Goal: Task Accomplishment & Management: Complete application form

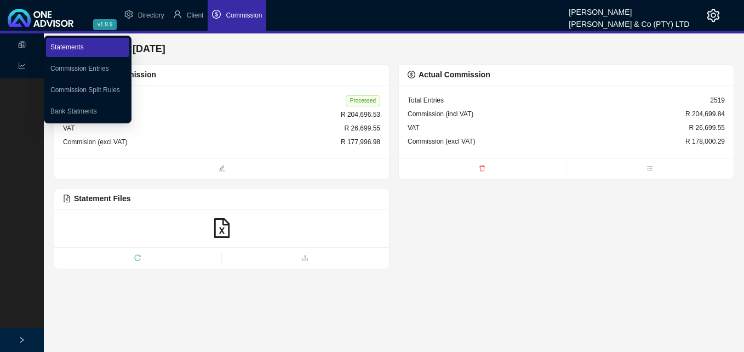
click at [60, 44] on link "Statements" at bounding box center [66, 47] width 33 height 8
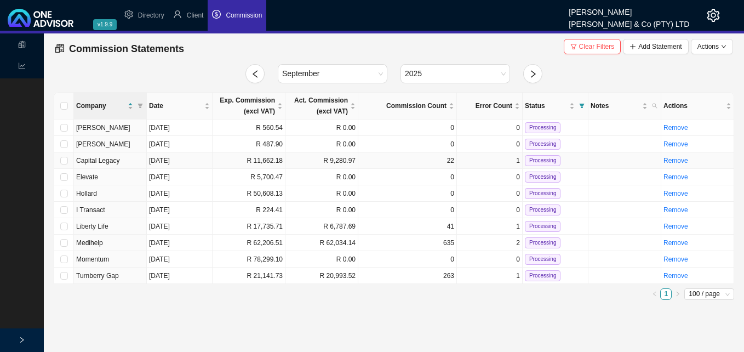
click at [274, 163] on td "R 11,662.18" at bounding box center [249, 160] width 73 height 16
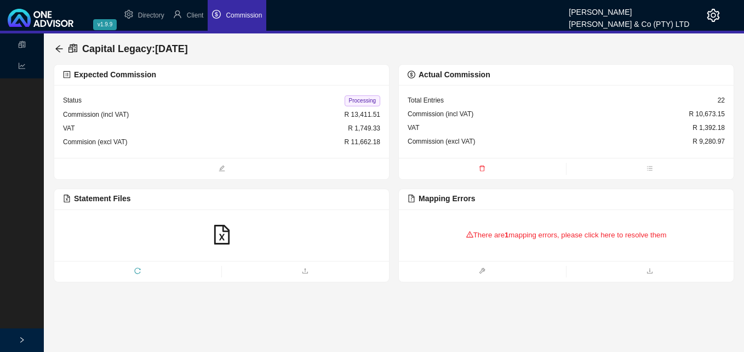
click at [565, 234] on div "There are 1 mapping errors, please click here to resolve them" at bounding box center [566, 235] width 317 height 34
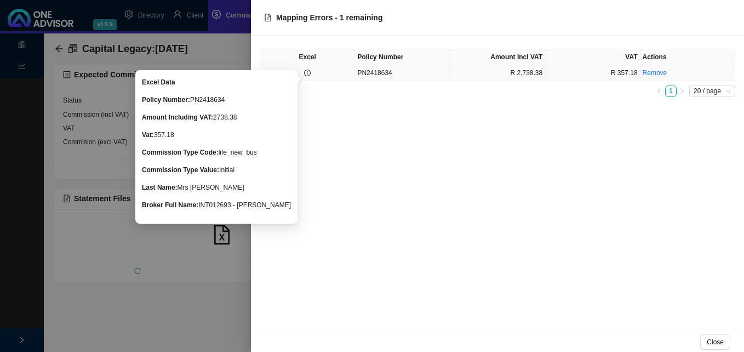
click at [306, 74] on icon "info-circle" at bounding box center [307, 73] width 7 height 7
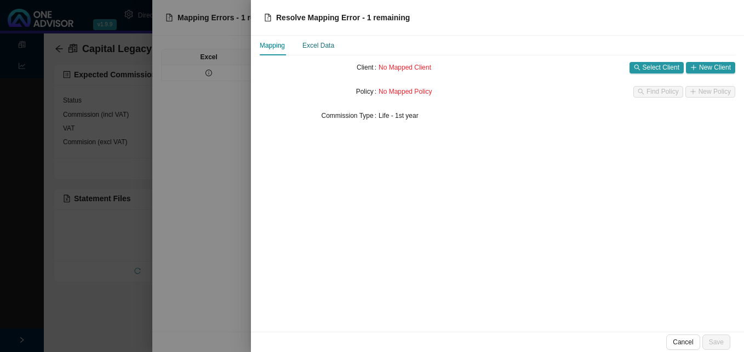
click at [320, 47] on div "Excel Data" at bounding box center [318, 45] width 32 height 11
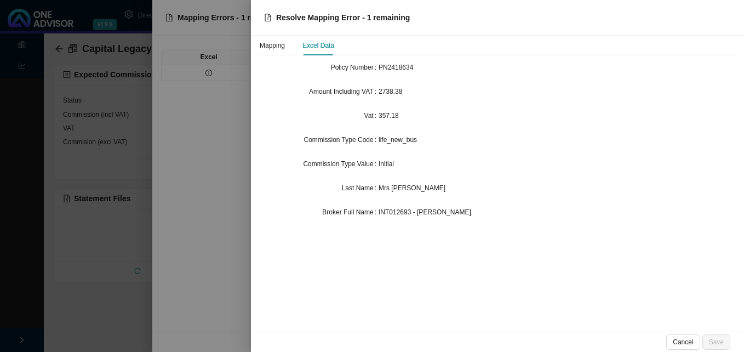
click at [117, 66] on div at bounding box center [372, 176] width 744 height 352
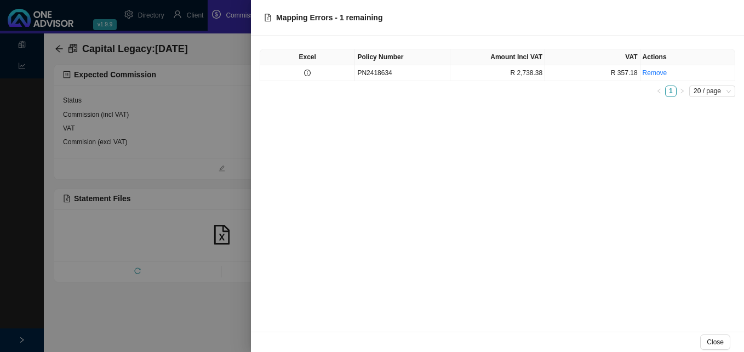
click at [196, 15] on div at bounding box center [372, 176] width 744 height 352
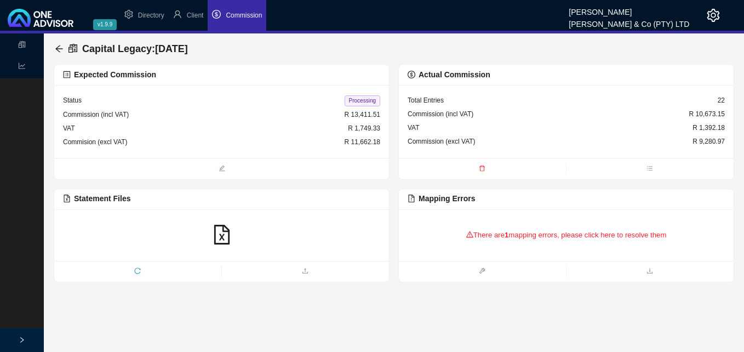
click at [196, 15] on span "Client" at bounding box center [195, 16] width 17 height 8
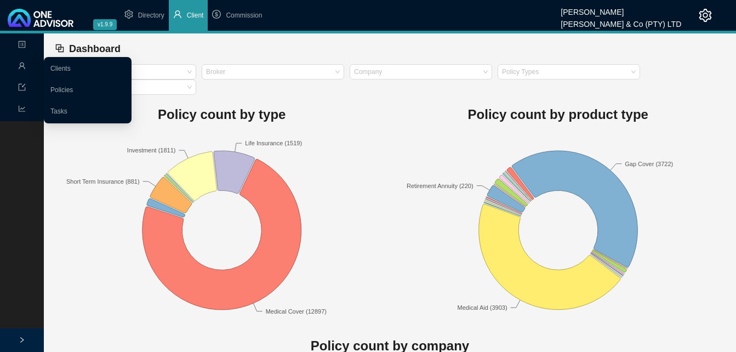
click at [20, 64] on icon "user" at bounding box center [22, 65] width 7 height 7
click at [71, 70] on link "Clients" at bounding box center [60, 69] width 20 height 8
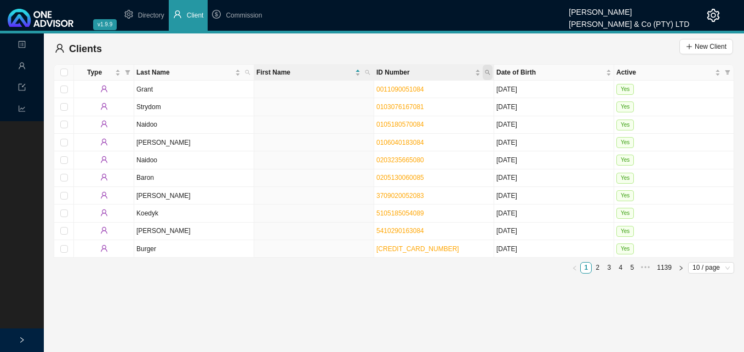
click at [486, 70] on icon "search" at bounding box center [487, 72] width 5 height 5
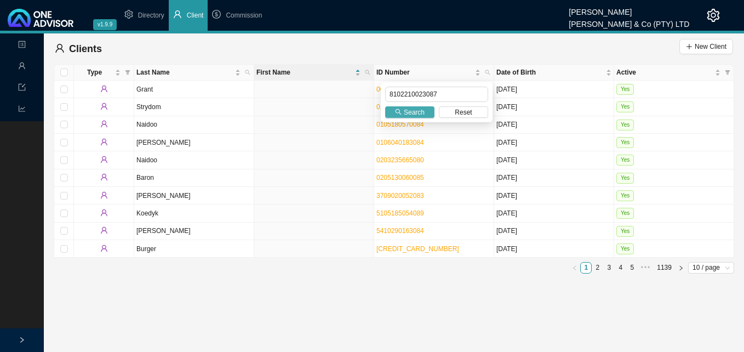
type input "8102210023087"
click at [411, 108] on span "Search" at bounding box center [414, 112] width 21 height 11
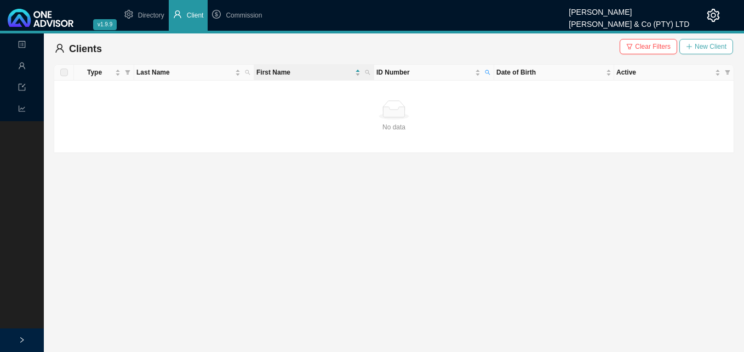
click at [716, 45] on span "New Client" at bounding box center [711, 46] width 32 height 11
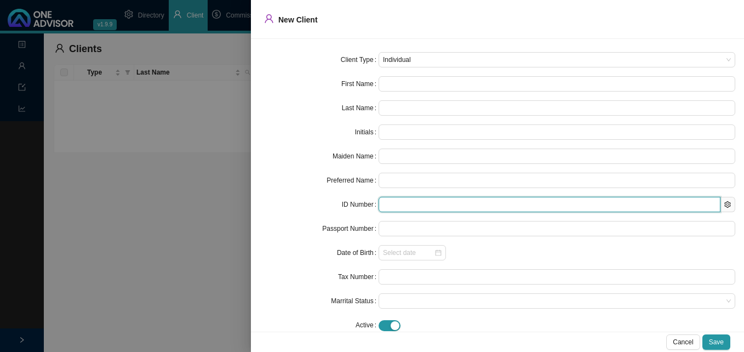
click at [403, 208] on input "text" at bounding box center [549, 204] width 342 height 15
paste input "8102210023087"
type input "8102210023087"
type input "[DATE]"
type input "8102210023087"
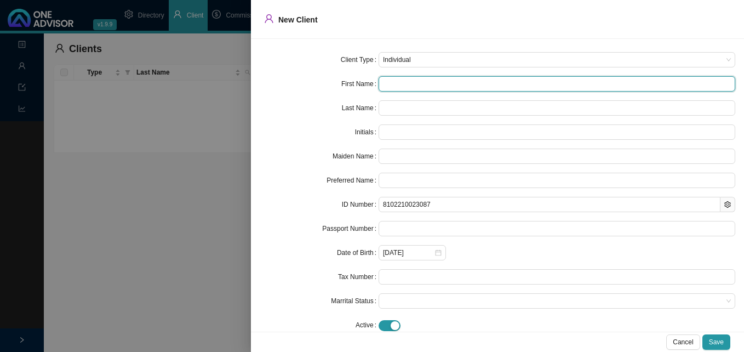
click at [408, 84] on input "text" at bounding box center [556, 83] width 357 height 15
paste input "Theshnee"
type input "Theshnee"
type input "T"
type input "Theshnee"
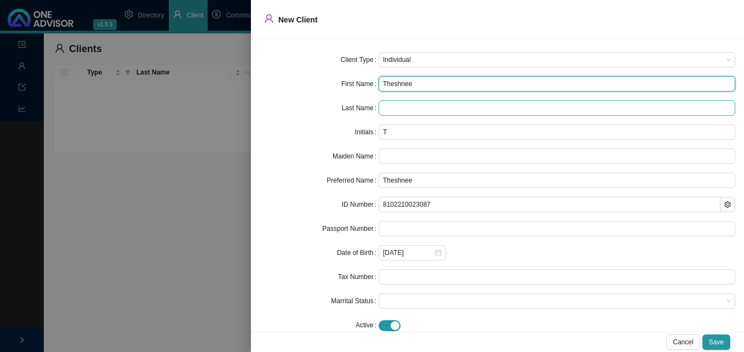
type input "Theshnee"
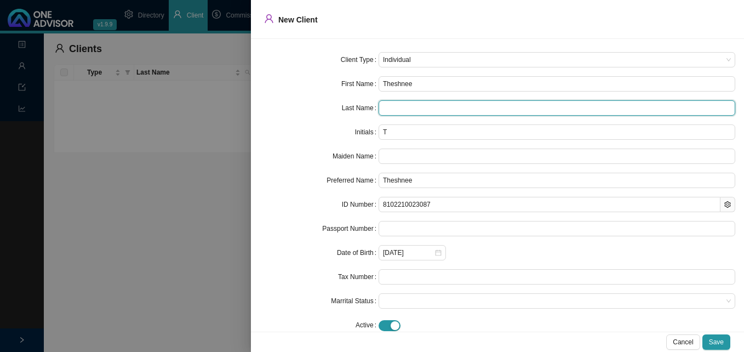
click at [415, 110] on input "text" at bounding box center [556, 107] width 357 height 15
type input "Naidoo"
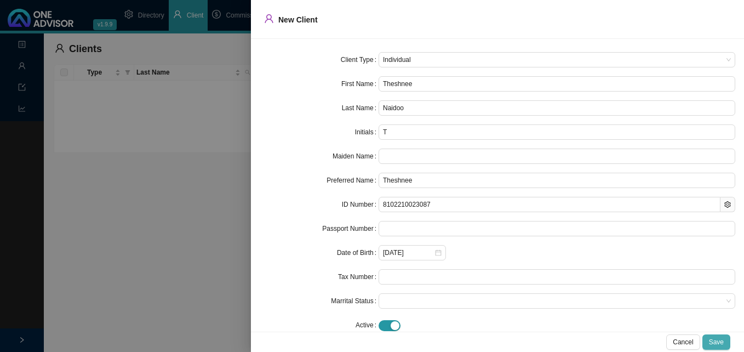
click at [713, 340] on span "Save" at bounding box center [716, 341] width 15 height 11
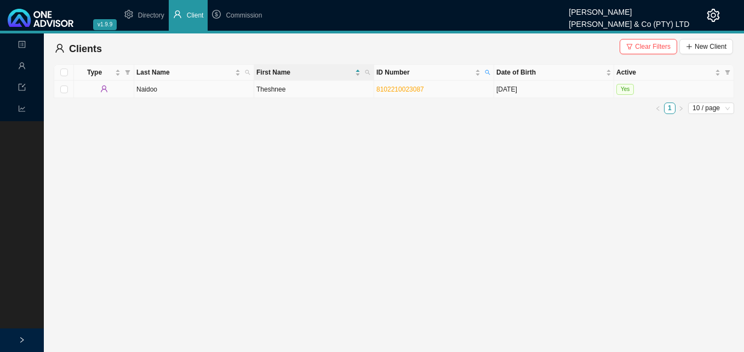
click at [345, 94] on td "Theshnee" at bounding box center [314, 90] width 120 height 18
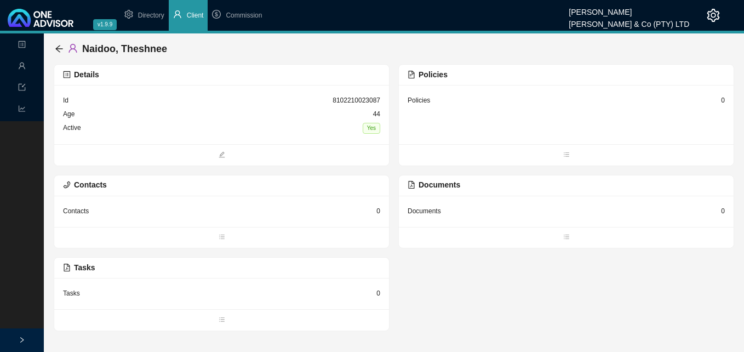
click at [722, 97] on div "0" at bounding box center [723, 100] width 4 height 11
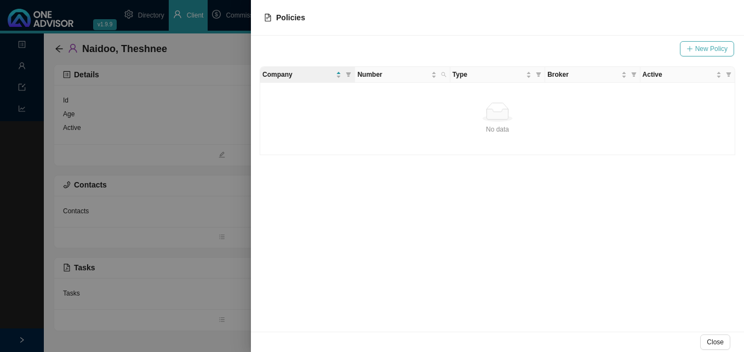
click at [708, 48] on span "New Policy" at bounding box center [711, 48] width 32 height 11
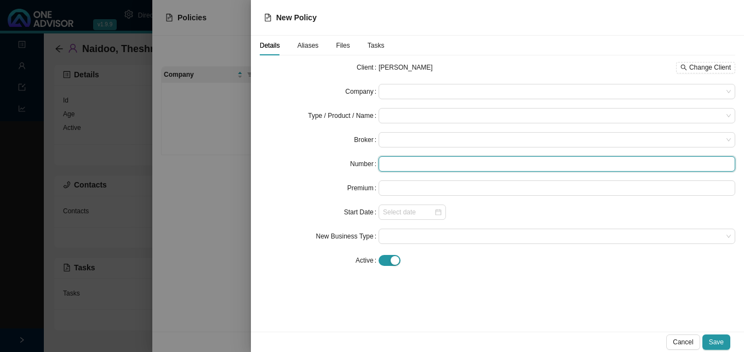
paste input "PN2418634"
type input "PN2418634"
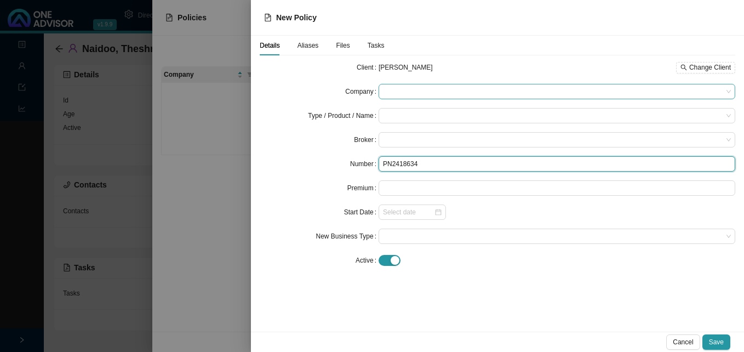
click at [420, 89] on span at bounding box center [557, 91] width 348 height 14
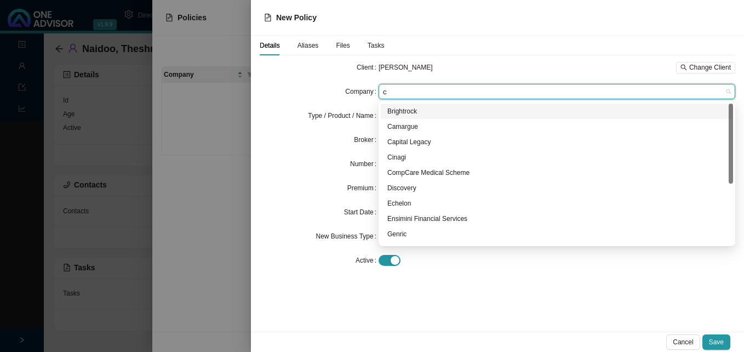
type input "ca"
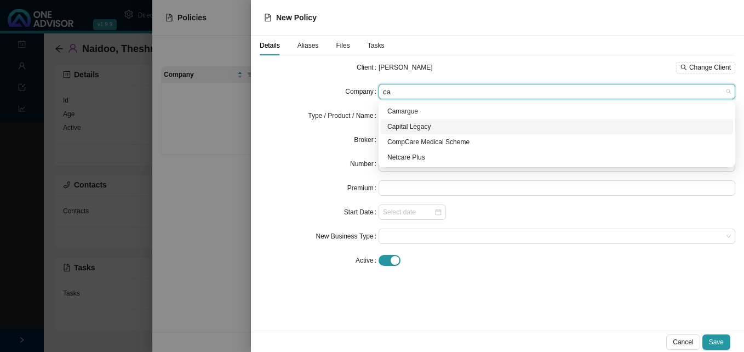
click at [417, 128] on div "Capital Legacy" at bounding box center [556, 126] width 339 height 11
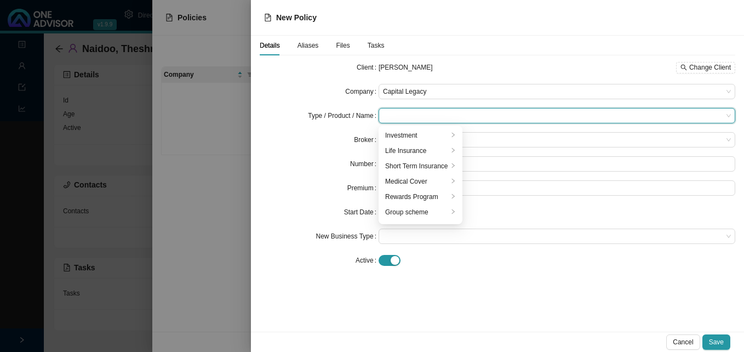
click at [417, 117] on input "search" at bounding box center [553, 115] width 340 height 14
click at [412, 150] on div "Life Insurance" at bounding box center [416, 150] width 63 height 11
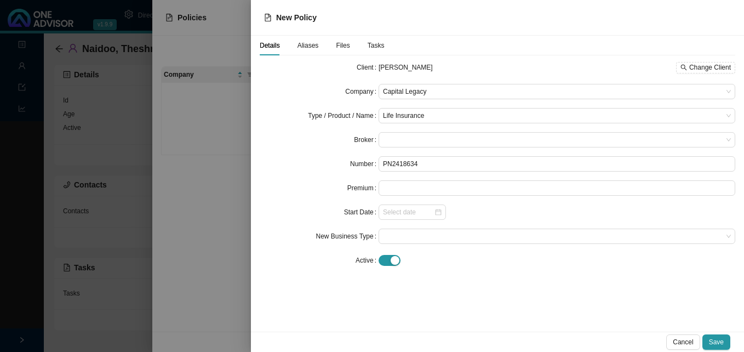
click at [232, 168] on div at bounding box center [372, 176] width 744 height 352
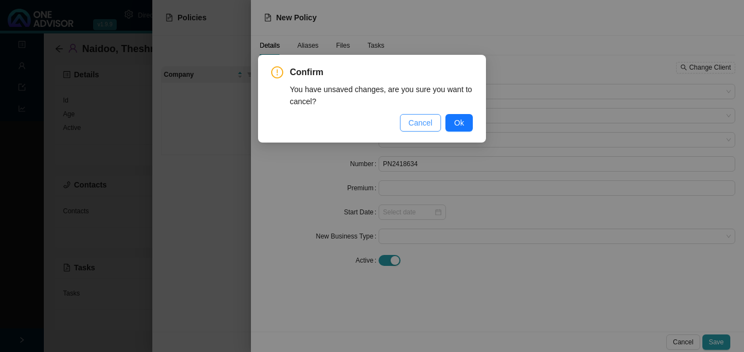
click at [428, 124] on span "Cancel" at bounding box center [421, 123] width 24 height 12
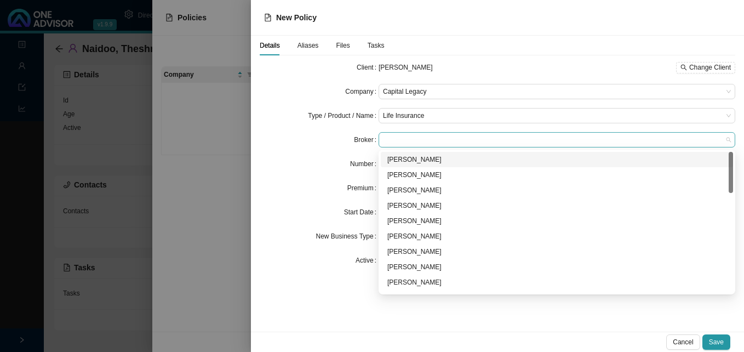
click at [399, 139] on span at bounding box center [557, 140] width 348 height 14
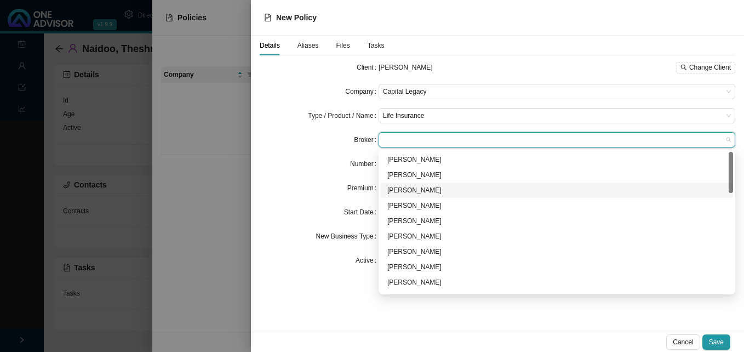
click at [431, 192] on div "[PERSON_NAME]" at bounding box center [556, 190] width 339 height 11
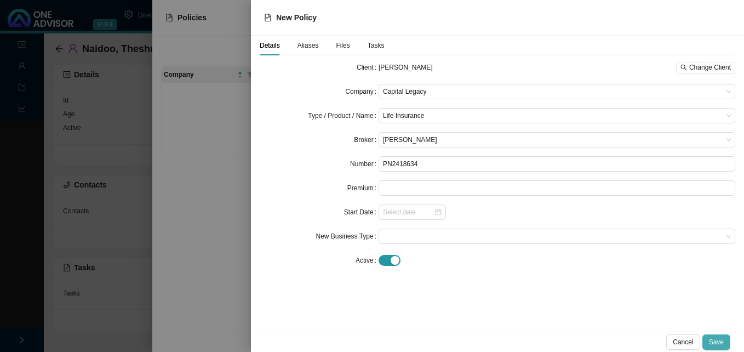
click at [722, 346] on span "Save" at bounding box center [716, 341] width 15 height 11
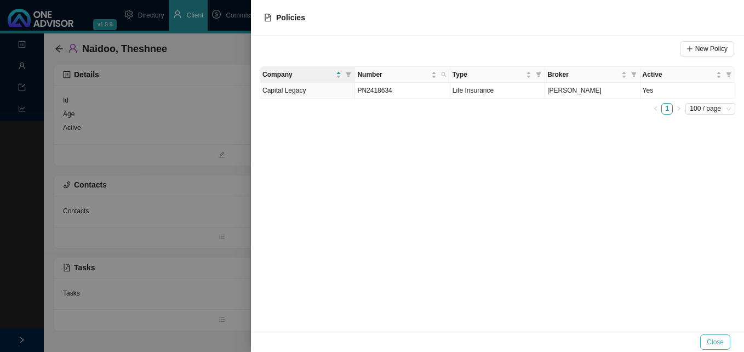
click at [720, 346] on span "Close" at bounding box center [715, 341] width 17 height 11
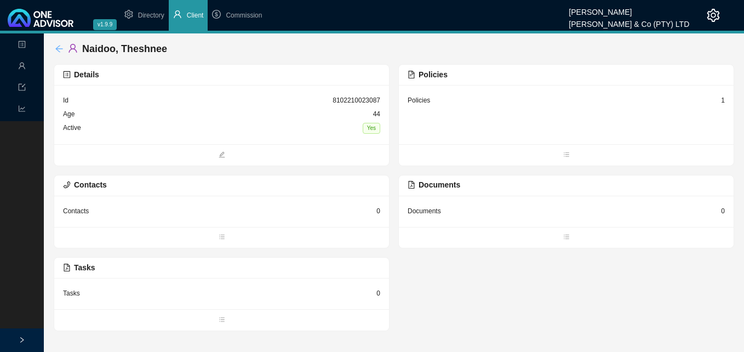
click at [58, 49] on icon "arrow-left" at bounding box center [58, 48] width 7 height 7
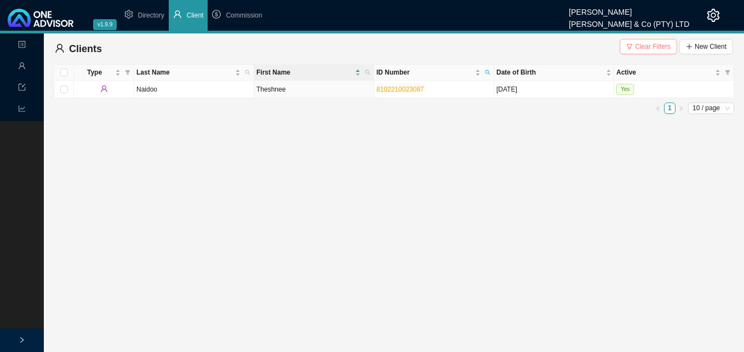
click at [655, 47] on span "Clear Filters" at bounding box center [653, 46] width 36 height 11
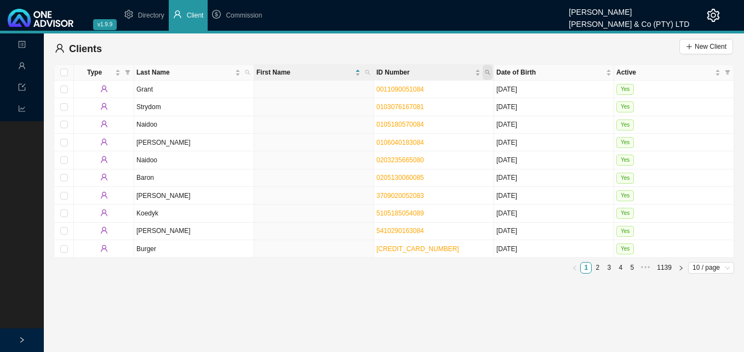
click at [486, 71] on icon "search" at bounding box center [487, 72] width 5 height 5
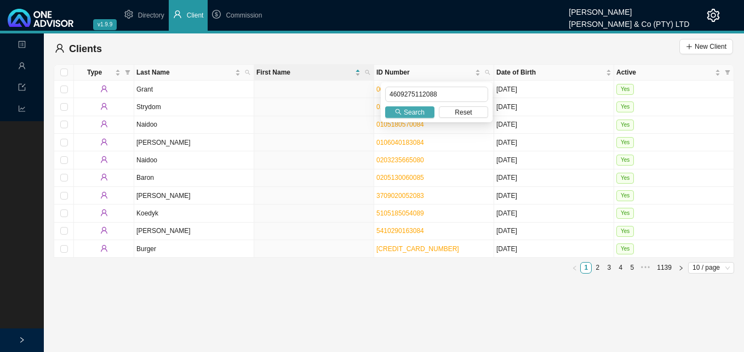
type input "4609275112088"
click at [422, 108] on span "Search" at bounding box center [414, 112] width 21 height 11
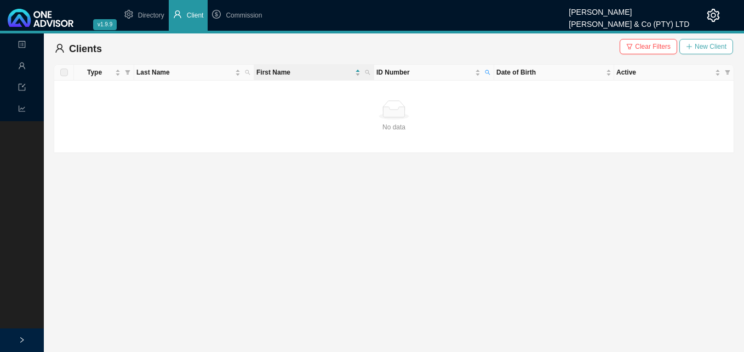
click at [713, 45] on span "New Client" at bounding box center [711, 46] width 32 height 11
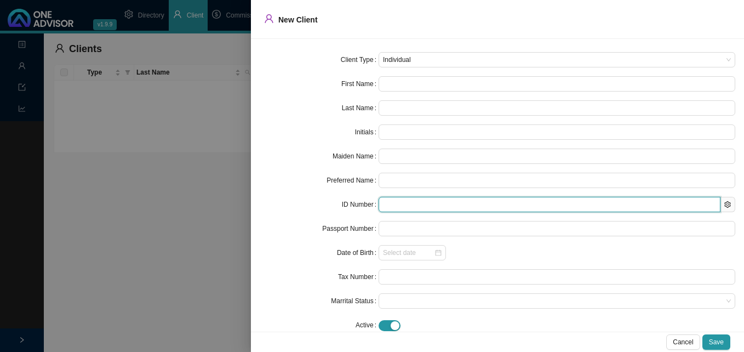
click at [406, 204] on input "text" at bounding box center [549, 204] width 342 height 15
paste input "4609275112088"
type input "4609275112088"
type input "[DATE]"
type input "4609275112088"
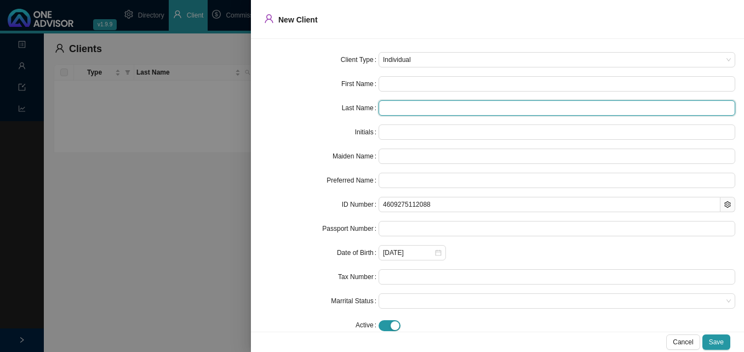
click at [391, 106] on input "text" at bounding box center [556, 107] width 357 height 15
paste input "SEWPERSHAD"
type input "SEWPERSHAD"
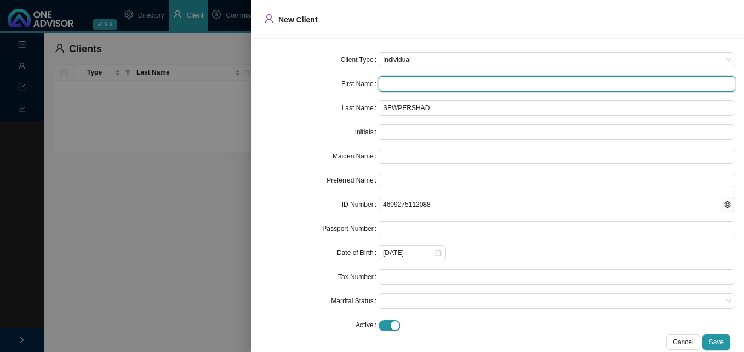
click at [397, 80] on input "text" at bounding box center [556, 83] width 357 height 15
type input "M"
type input "Mo"
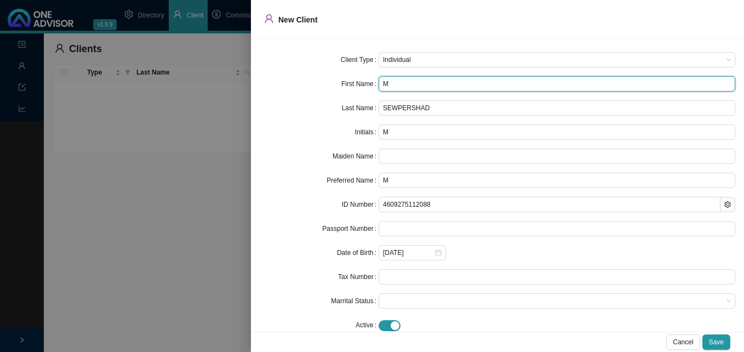
type input "Mo"
type input "Moh"
type input "Moha"
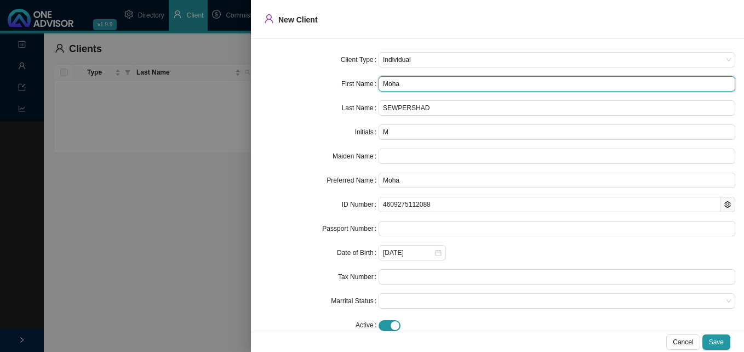
type input "Mohan"
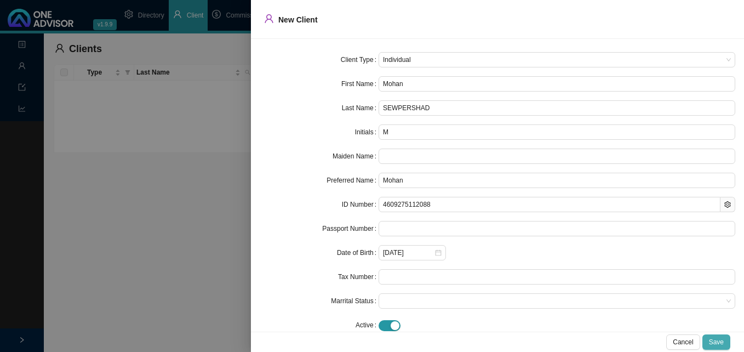
click at [722, 344] on span "Save" at bounding box center [716, 341] width 15 height 11
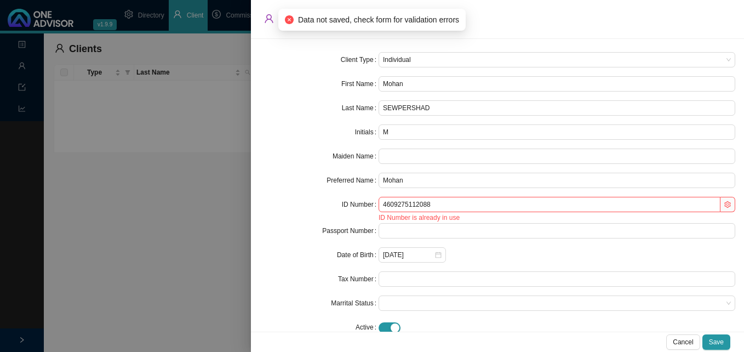
click at [196, 238] on div at bounding box center [372, 176] width 744 height 352
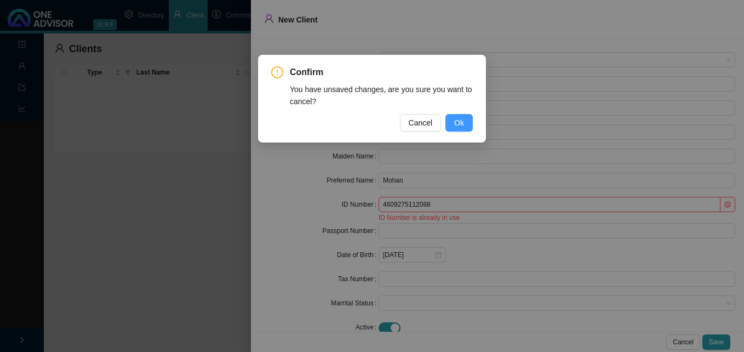
click at [463, 122] on span "Ok" at bounding box center [459, 123] width 10 height 12
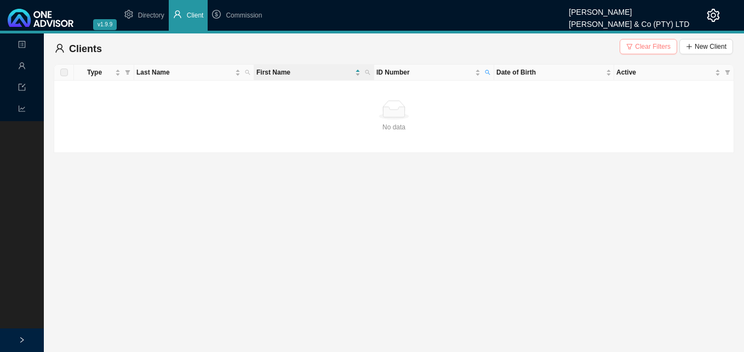
click at [657, 47] on span "Clear Filters" at bounding box center [653, 46] width 36 height 11
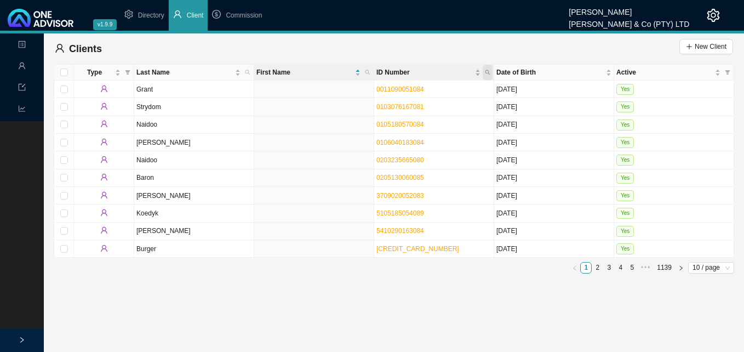
click at [487, 74] on icon "search" at bounding box center [487, 72] width 5 height 5
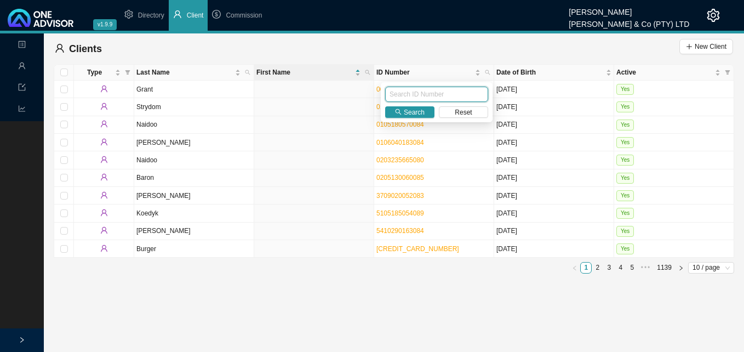
paste input "4609275112088"
type input "4609275112088"
click at [408, 112] on span "Search" at bounding box center [414, 112] width 21 height 11
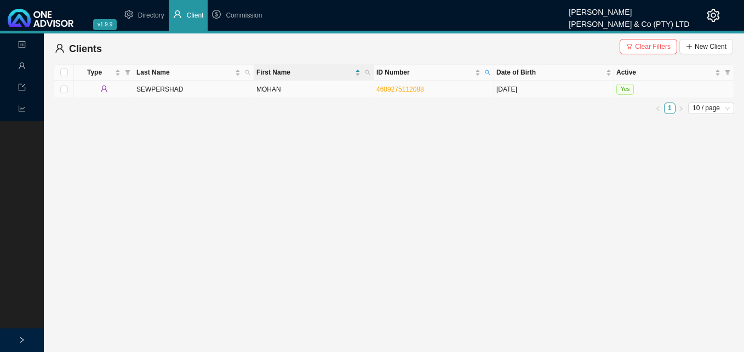
click at [335, 93] on td "MOHAN" at bounding box center [314, 90] width 120 height 18
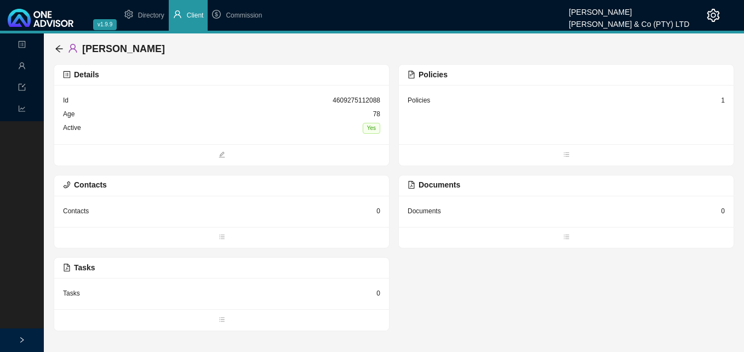
click at [721, 104] on div "1" at bounding box center [723, 100] width 4 height 11
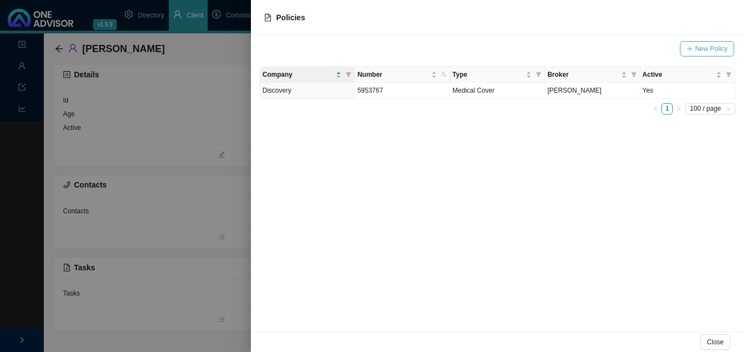
click at [711, 47] on span "New Policy" at bounding box center [711, 48] width 32 height 11
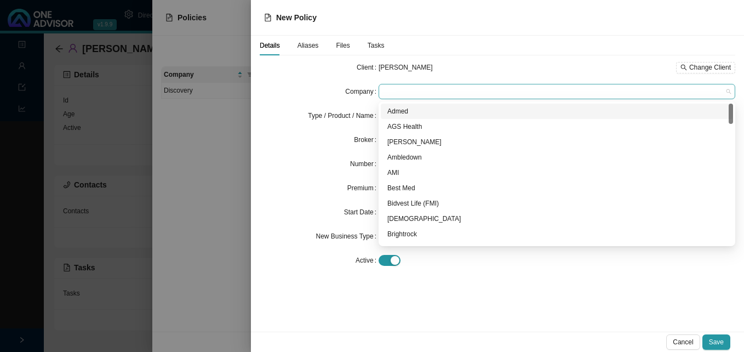
click at [444, 90] on span at bounding box center [557, 91] width 348 height 14
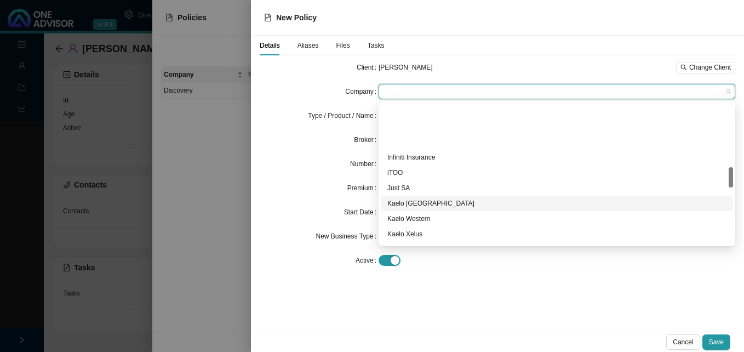
scroll to position [438, 0]
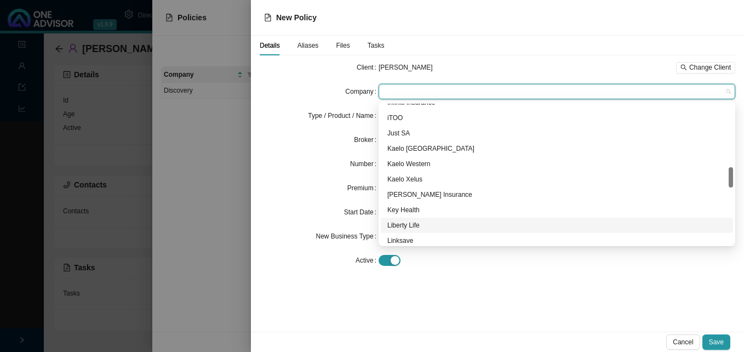
click at [423, 227] on div "Liberty Life" at bounding box center [556, 225] width 339 height 11
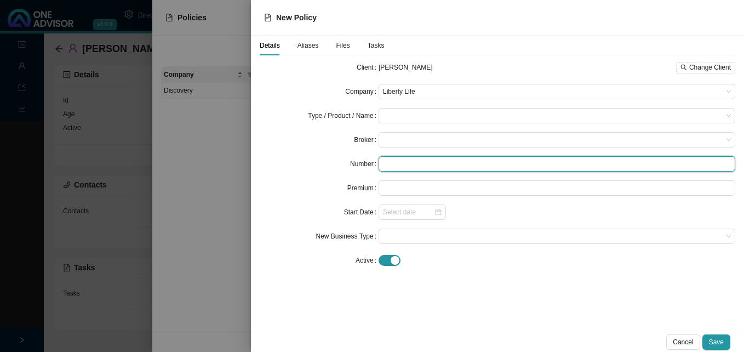
click at [395, 169] on input "text" at bounding box center [556, 163] width 357 height 15
paste input "58780084500"
type input "58780084500"
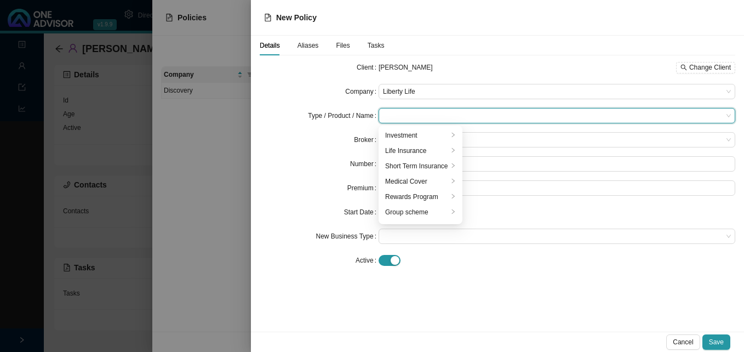
click at [410, 113] on input "search" at bounding box center [553, 115] width 340 height 14
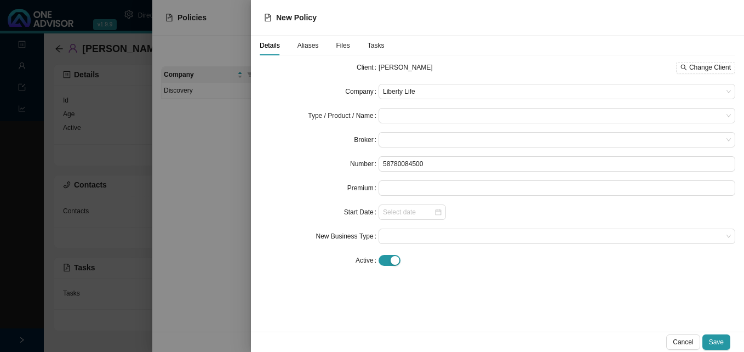
click at [358, 156] on label "Number" at bounding box center [364, 163] width 28 height 15
click at [412, 142] on span at bounding box center [557, 140] width 348 height 14
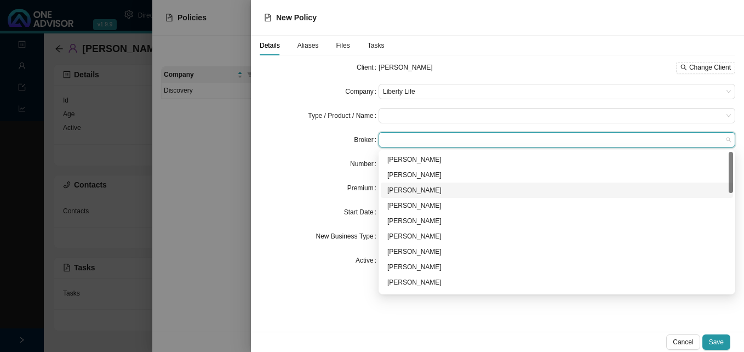
click at [420, 190] on div "[PERSON_NAME]" at bounding box center [556, 190] width 339 height 11
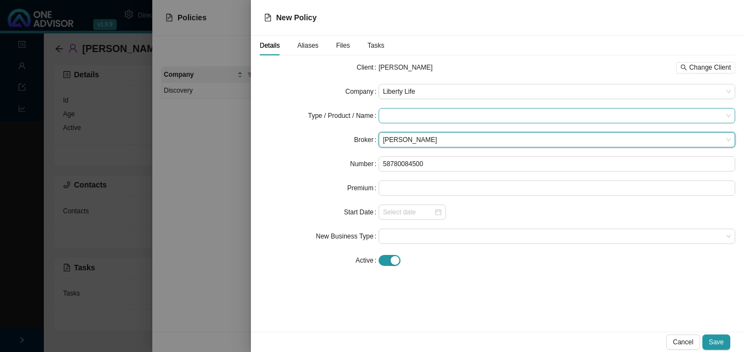
click at [413, 112] on input "search" at bounding box center [553, 115] width 340 height 14
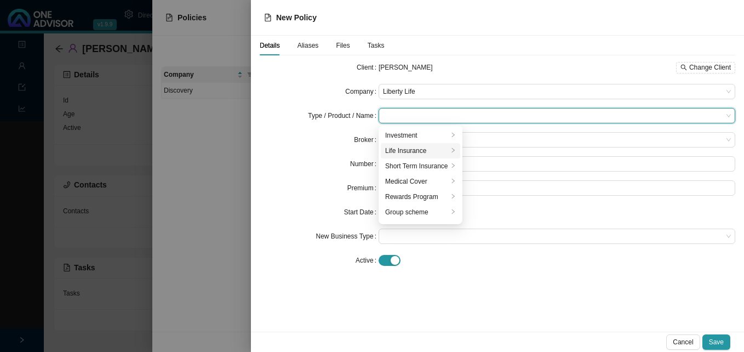
click at [409, 151] on div "Life Insurance" at bounding box center [416, 150] width 63 height 11
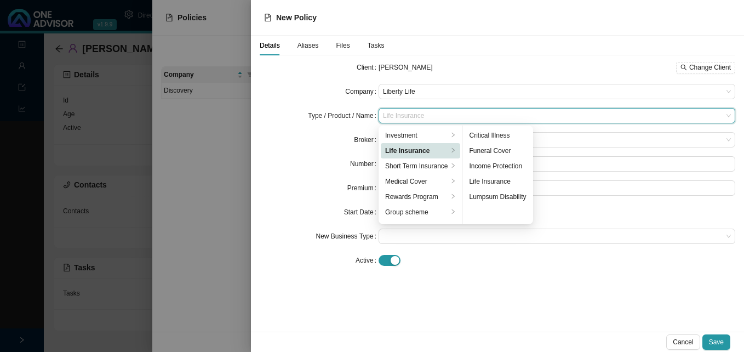
click at [277, 161] on div "Number" at bounding box center [319, 163] width 119 height 15
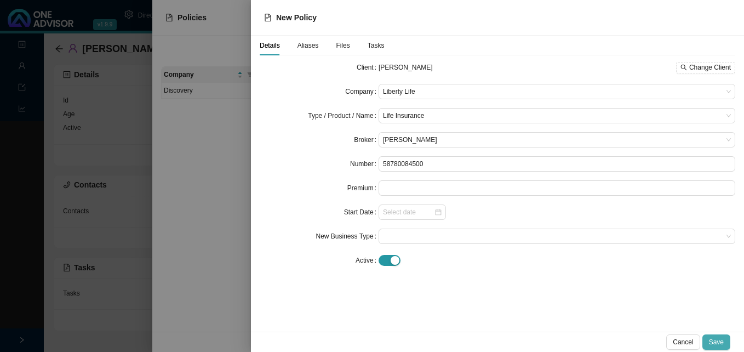
click at [721, 338] on span "Save" at bounding box center [716, 341] width 15 height 11
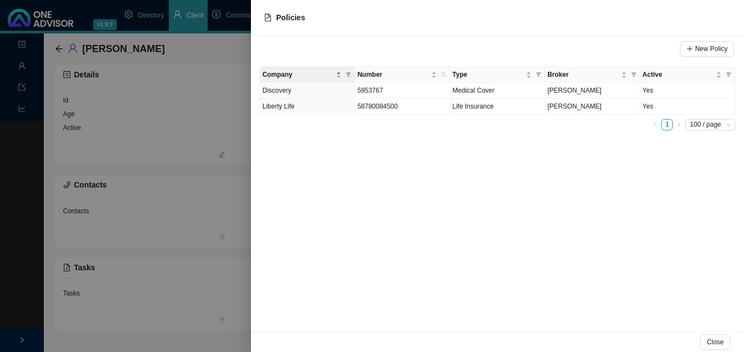
click at [227, 251] on div at bounding box center [372, 176] width 744 height 352
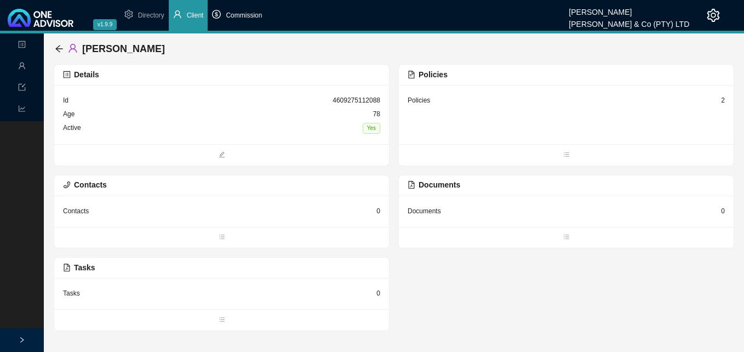
click at [246, 18] on span "Commission" at bounding box center [244, 16] width 36 height 8
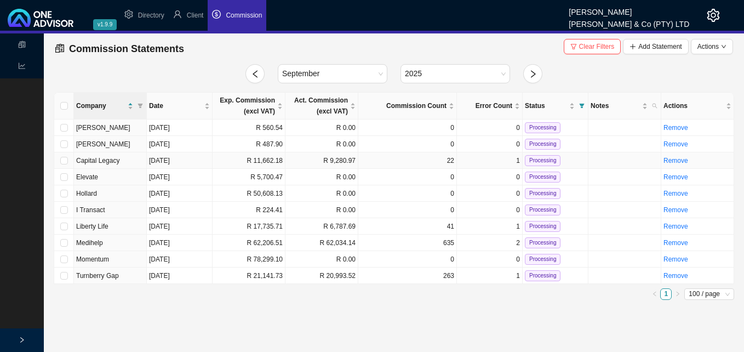
click at [254, 160] on td "R 11,662.18" at bounding box center [249, 160] width 73 height 16
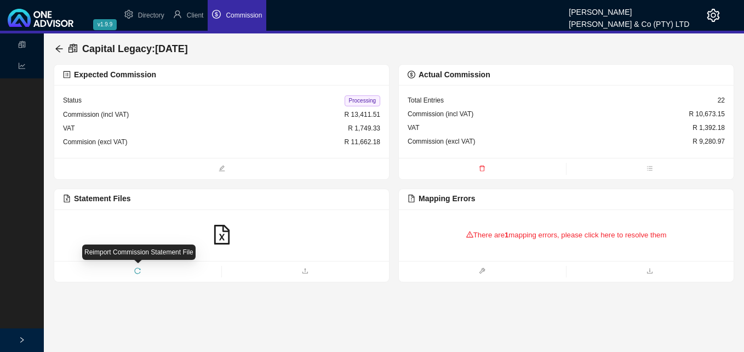
click at [140, 268] on icon "reload" at bounding box center [137, 270] width 7 height 7
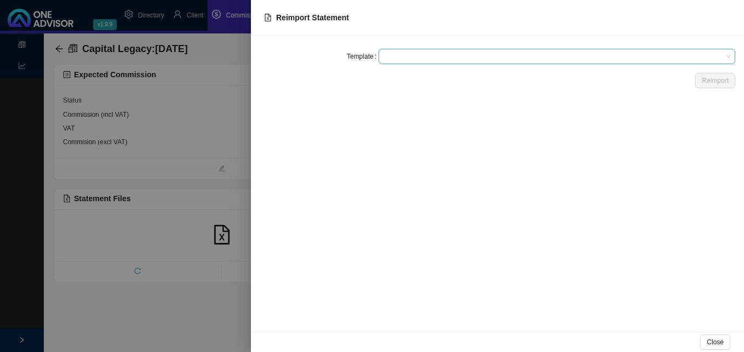
click at [438, 59] on span at bounding box center [557, 56] width 348 height 14
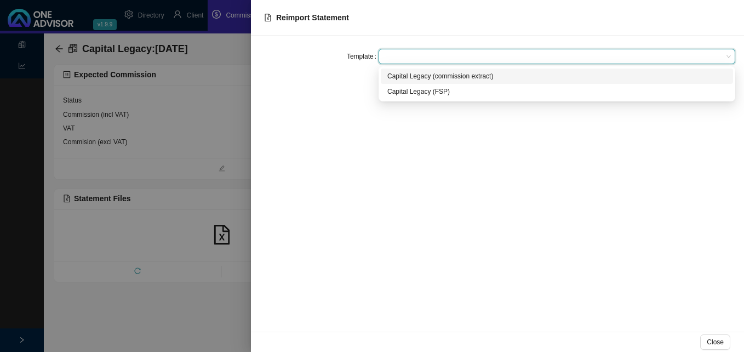
click at [432, 73] on div "Capital Legacy (commission extract)" at bounding box center [556, 76] width 339 height 11
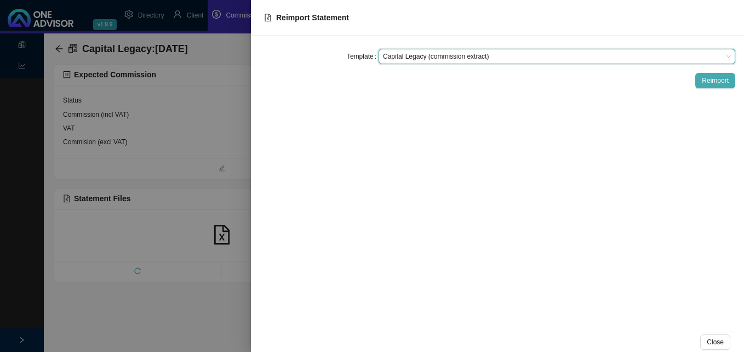
click at [721, 79] on span "Reimport" at bounding box center [715, 80] width 27 height 11
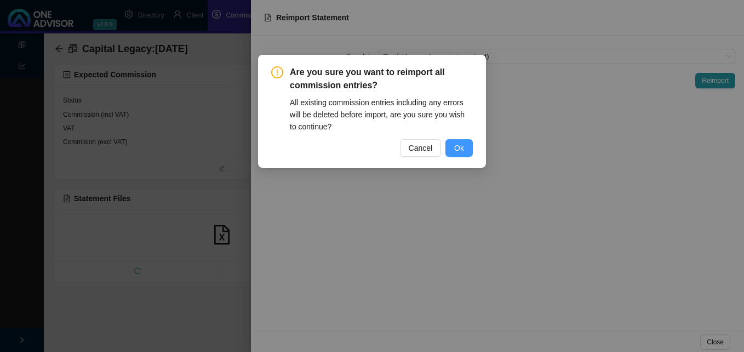
click at [462, 150] on span "Ok" at bounding box center [459, 148] width 10 height 12
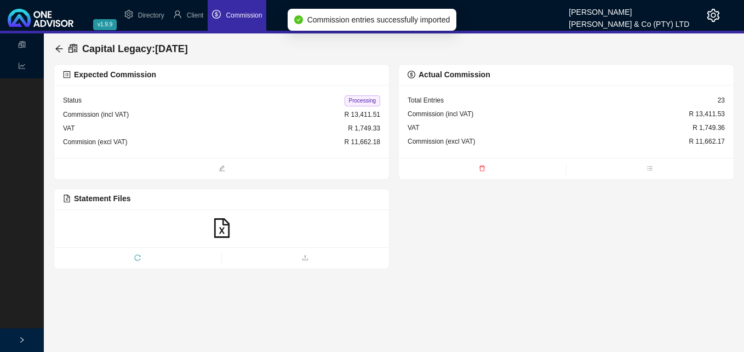
click at [362, 98] on span "Processing" at bounding box center [363, 100] width 36 height 11
click at [58, 45] on icon "arrow-left" at bounding box center [59, 48] width 9 height 9
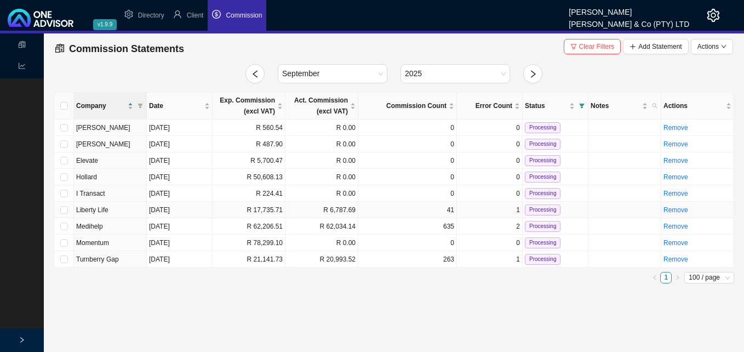
click at [276, 212] on td "R 17,735.71" at bounding box center [249, 210] width 73 height 16
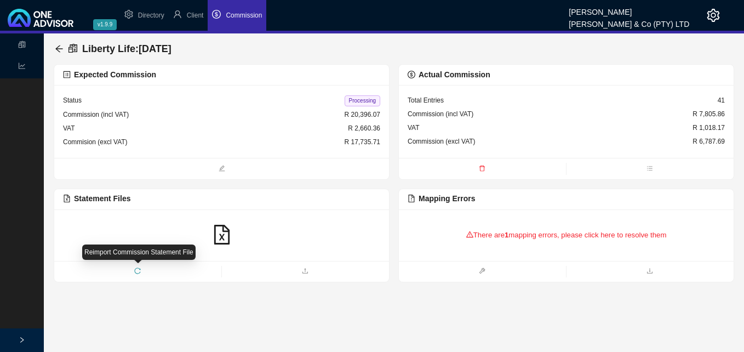
click at [140, 270] on icon "reload" at bounding box center [138, 270] width 6 height 6
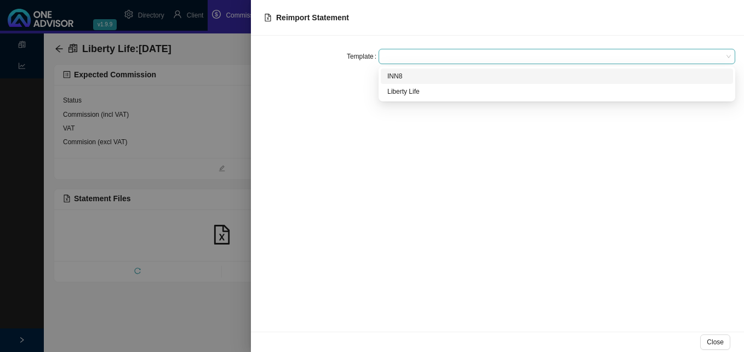
click at [461, 59] on span at bounding box center [557, 56] width 348 height 14
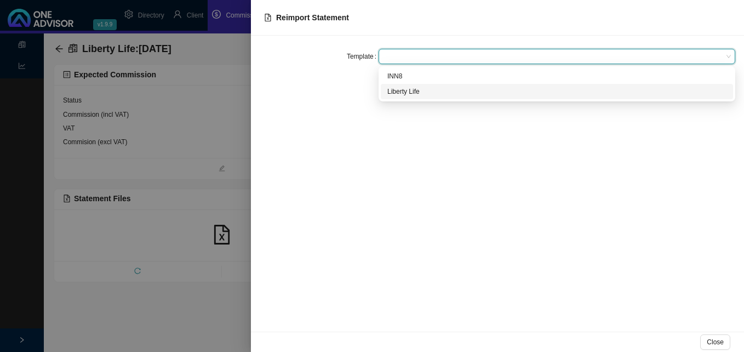
click at [447, 91] on div "Liberty Life" at bounding box center [556, 91] width 339 height 11
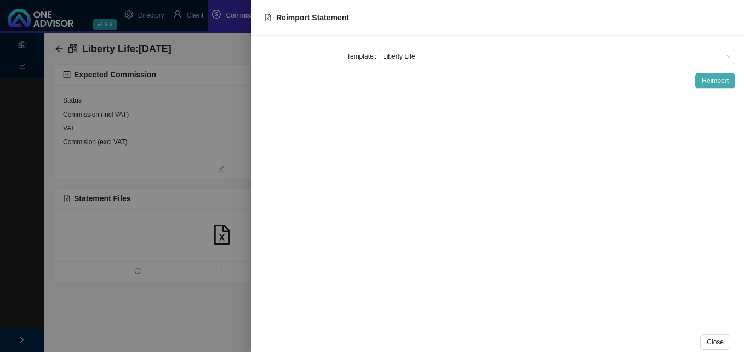
click at [730, 79] on button "Reimport" at bounding box center [715, 80] width 40 height 15
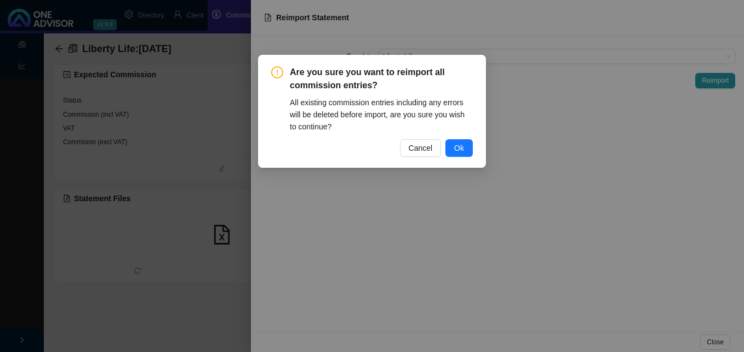
drag, startPoint x: 454, startPoint y: 147, endPoint x: 542, endPoint y: 157, distance: 89.3
click at [455, 146] on button "Ok" at bounding box center [458, 148] width 27 height 18
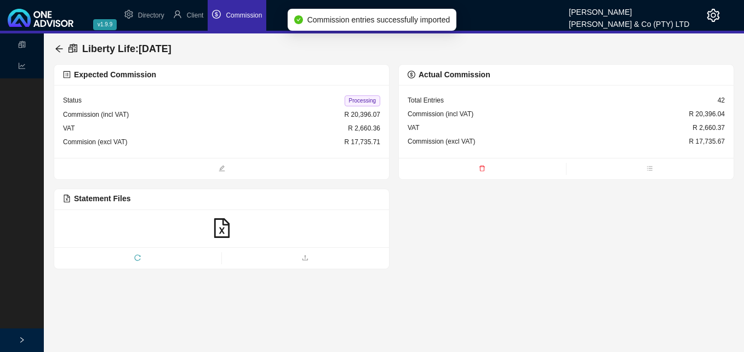
click at [371, 104] on span "Processing" at bounding box center [363, 100] width 36 height 11
click at [58, 49] on icon "arrow-left" at bounding box center [59, 48] width 9 height 9
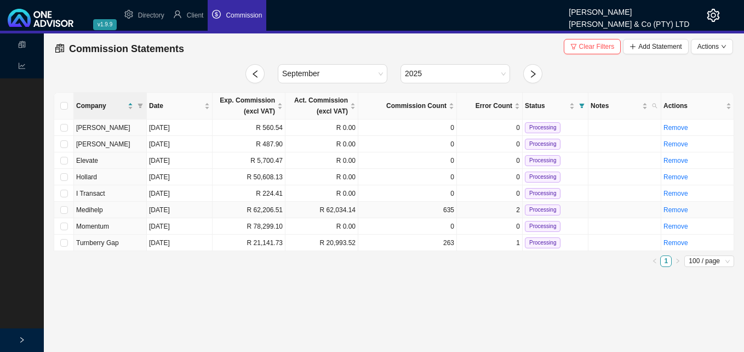
click at [198, 210] on td "[DATE]" at bounding box center [180, 210] width 66 height 16
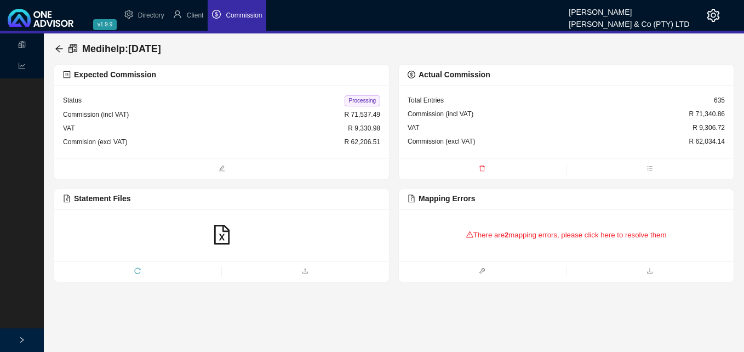
click at [587, 229] on div "There are 2 mapping errors, please click here to resolve them" at bounding box center [566, 235] width 317 height 34
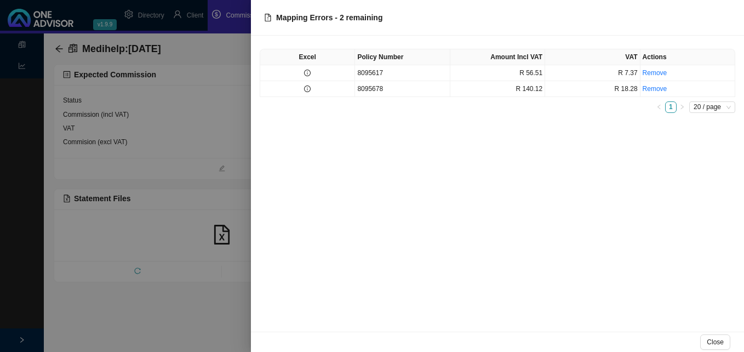
click at [185, 288] on div at bounding box center [372, 176] width 744 height 352
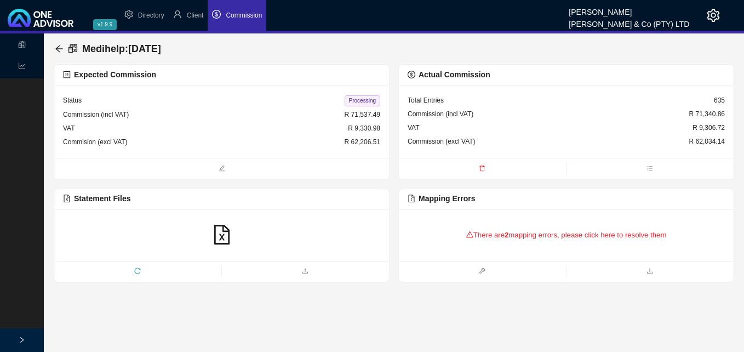
click at [500, 235] on div "There are 2 mapping errors, please click here to resolve them" at bounding box center [566, 235] width 317 height 34
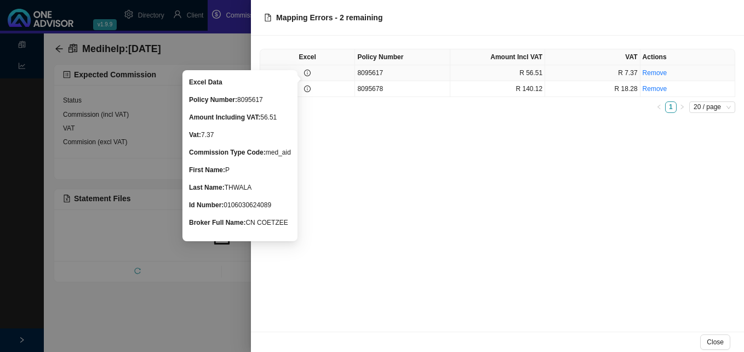
click at [305, 73] on icon "info-circle" at bounding box center [307, 73] width 7 height 7
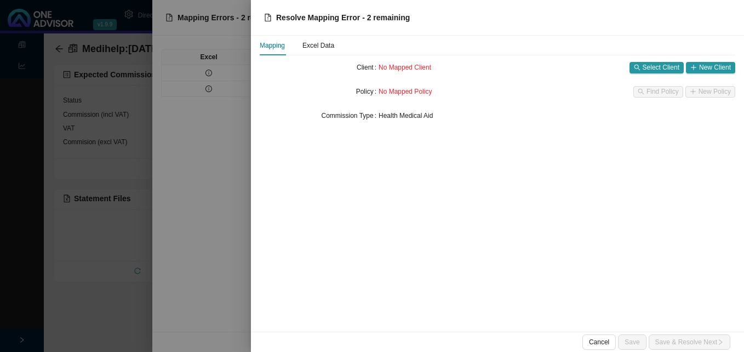
click at [236, 99] on div at bounding box center [372, 176] width 744 height 352
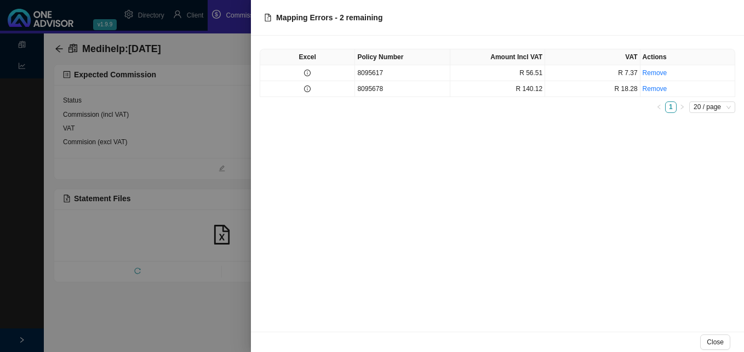
click at [236, 99] on div at bounding box center [372, 176] width 744 height 352
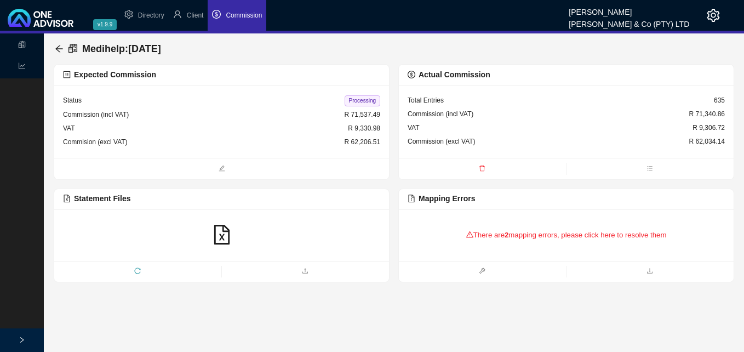
click at [573, 239] on div "There are 2 mapping errors, please click here to resolve them" at bounding box center [566, 235] width 317 height 34
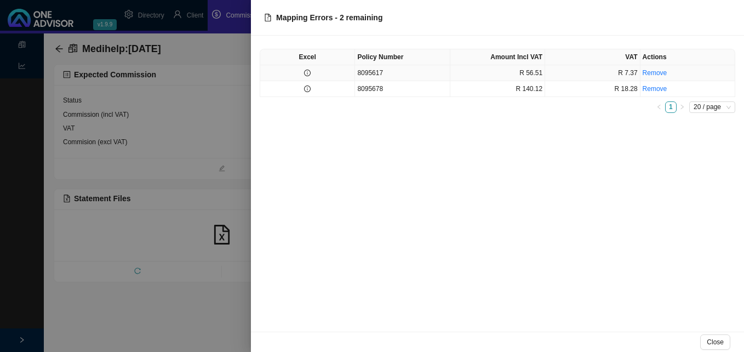
click at [433, 75] on td "8095617" at bounding box center [402, 73] width 95 height 16
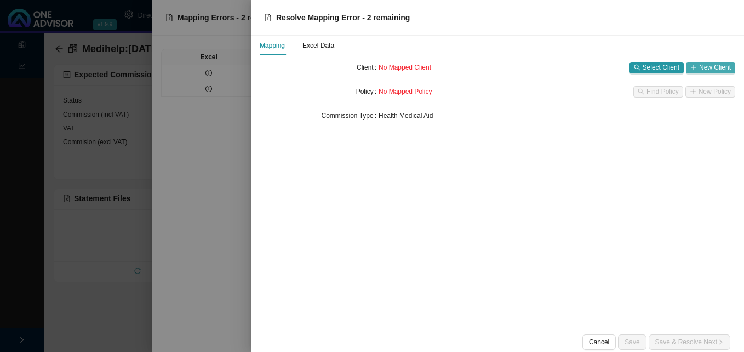
click at [704, 64] on span "New Client" at bounding box center [715, 67] width 32 height 11
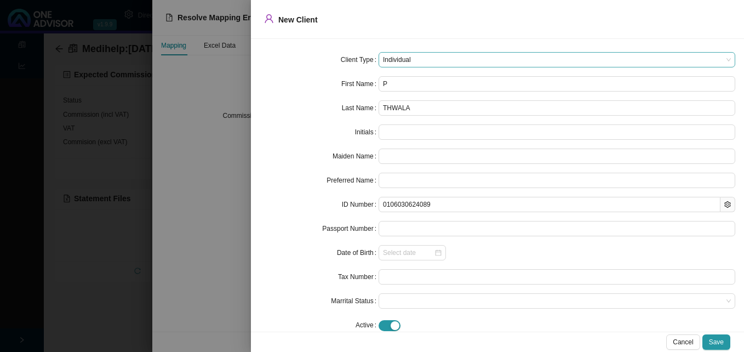
click at [494, 59] on span "Individual" at bounding box center [557, 60] width 348 height 14
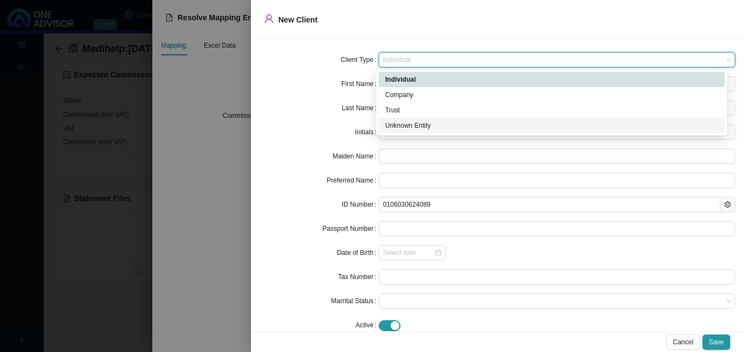
click at [459, 124] on div "Unknown Entity" at bounding box center [551, 125] width 333 height 11
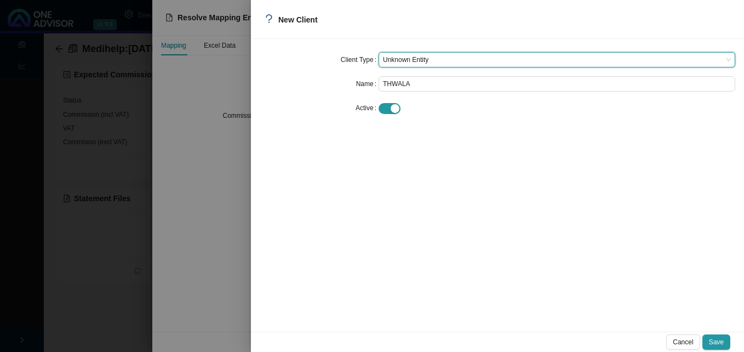
click at [214, 166] on div at bounding box center [372, 176] width 744 height 352
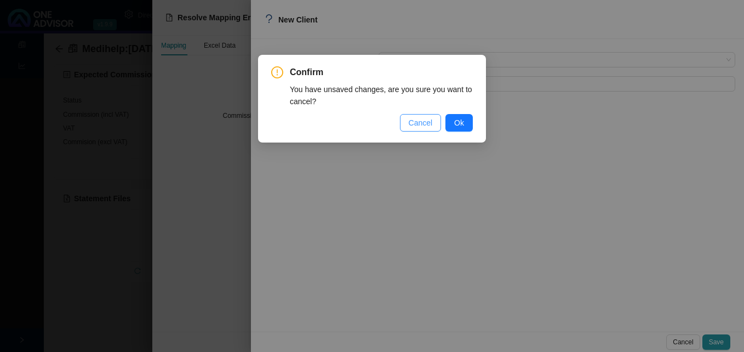
click at [434, 125] on button "Cancel" at bounding box center [421, 123] width 42 height 18
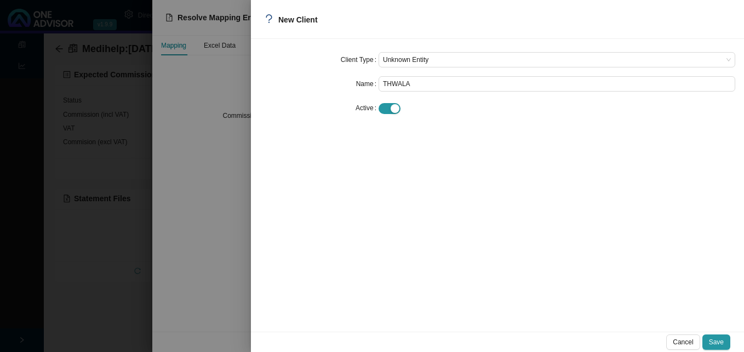
click at [235, 135] on div at bounding box center [372, 176] width 744 height 352
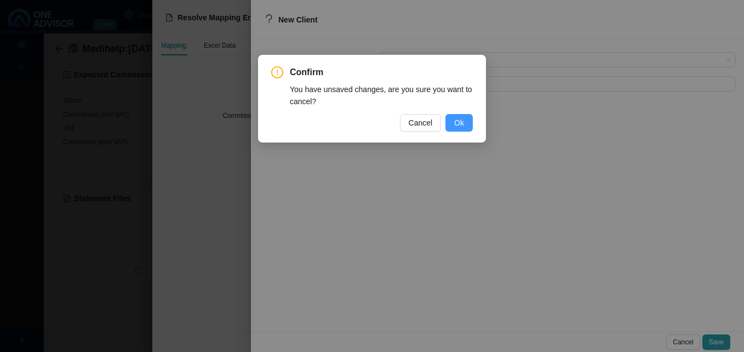
click at [458, 120] on span "Ok" at bounding box center [459, 123] width 10 height 12
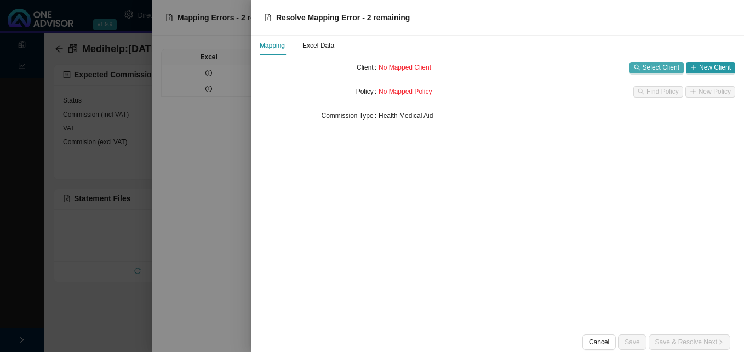
click at [659, 69] on span "Select Client" at bounding box center [661, 67] width 37 height 11
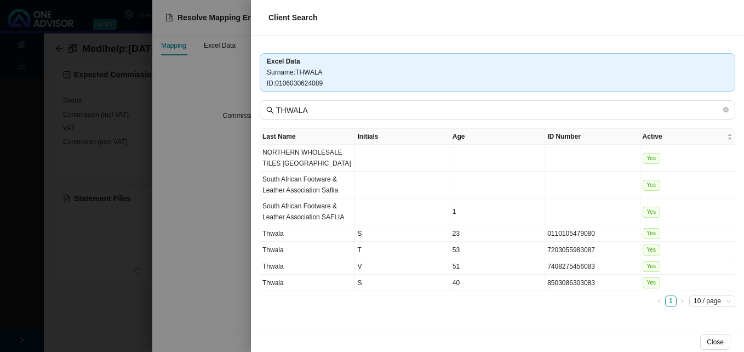
click at [231, 235] on div at bounding box center [372, 176] width 744 height 352
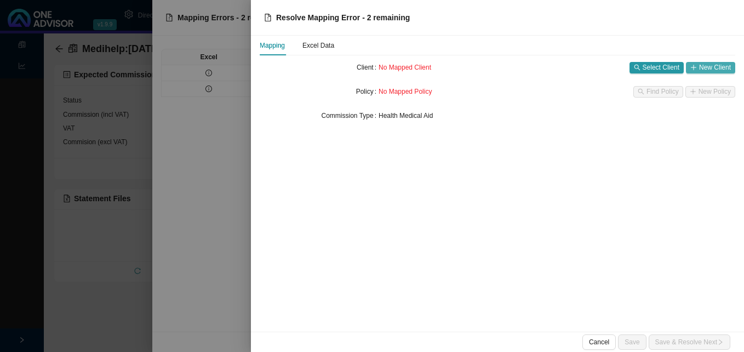
click at [706, 66] on span "New Client" at bounding box center [715, 67] width 32 height 11
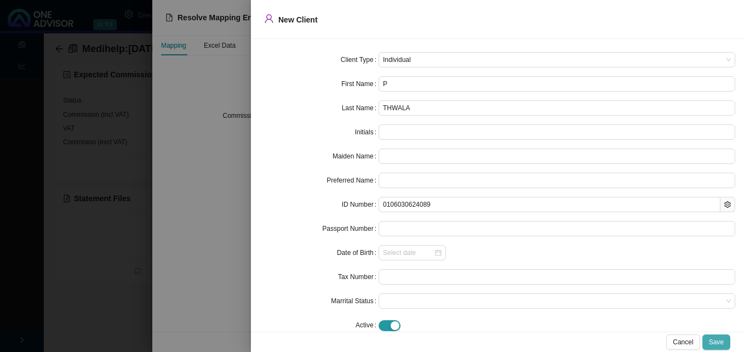
click at [716, 340] on span "Save" at bounding box center [716, 341] width 15 height 11
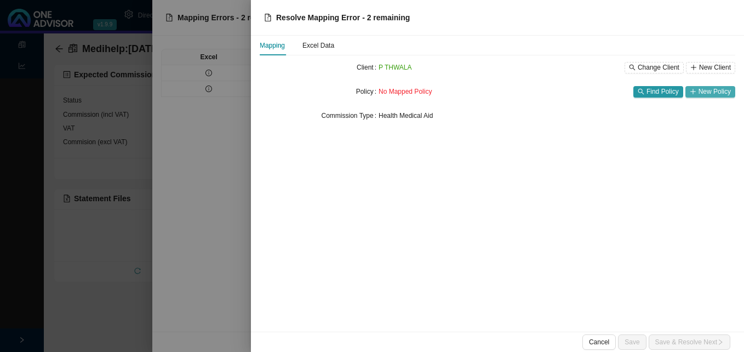
click at [713, 92] on span "New Policy" at bounding box center [714, 91] width 32 height 11
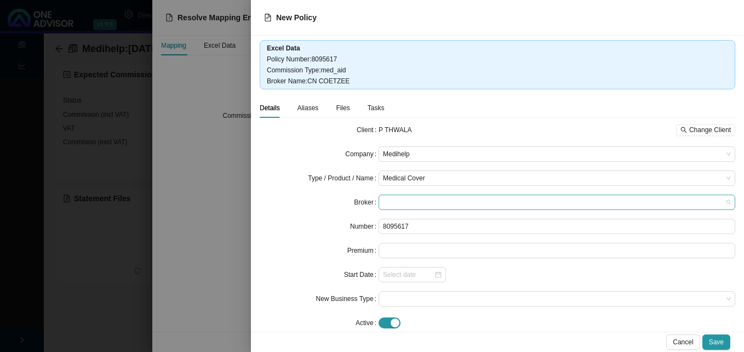
click at [431, 202] on span at bounding box center [557, 202] width 348 height 14
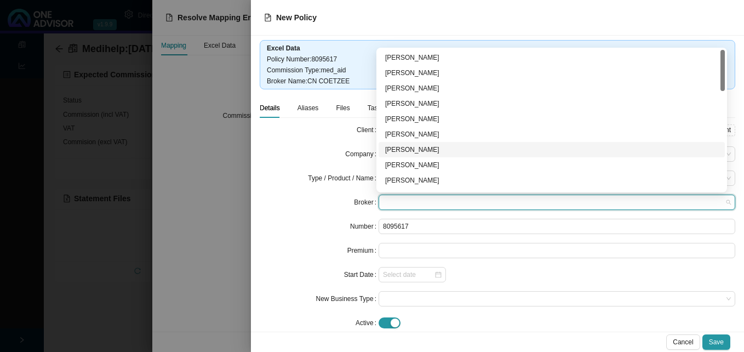
click at [441, 147] on div "[PERSON_NAME]" at bounding box center [551, 149] width 333 height 11
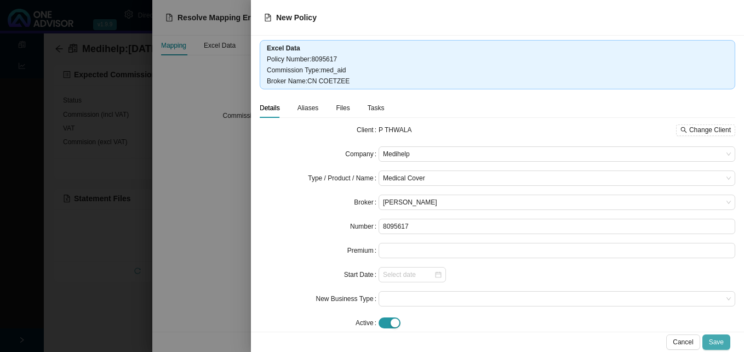
click at [712, 342] on span "Save" at bounding box center [716, 341] width 15 height 11
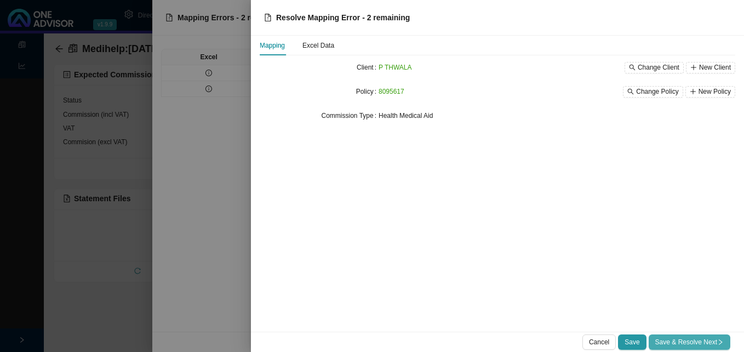
click at [713, 343] on span "Save & Resolve Next" at bounding box center [689, 341] width 68 height 11
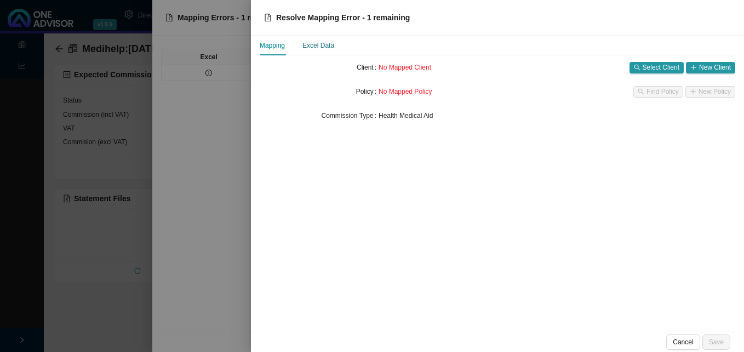
click at [308, 47] on div "Excel Data" at bounding box center [318, 45] width 32 height 11
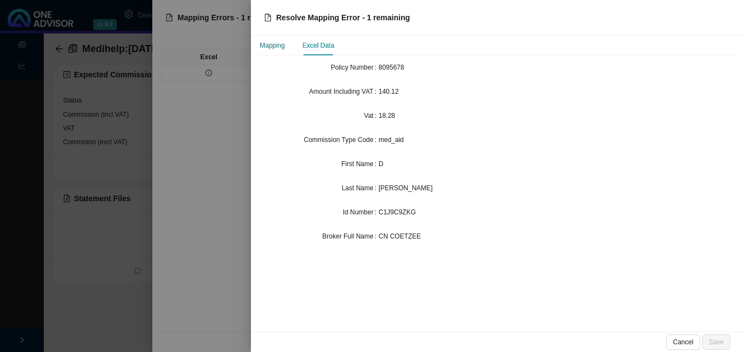
click at [278, 49] on div "Mapping" at bounding box center [272, 45] width 25 height 11
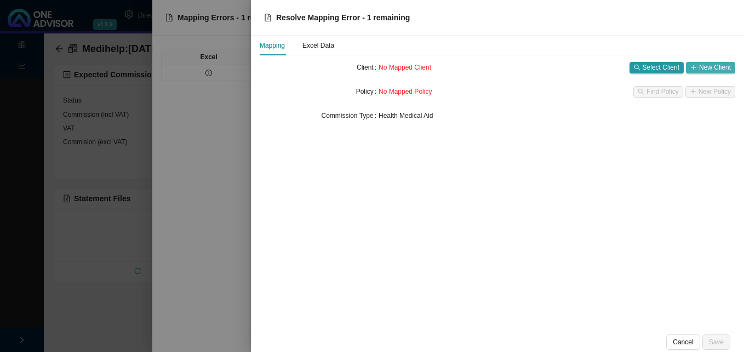
click at [713, 67] on span "New Client" at bounding box center [715, 67] width 32 height 11
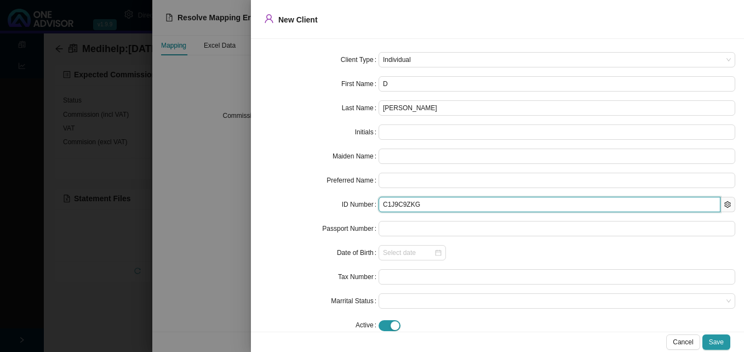
drag, startPoint x: 421, startPoint y: 205, endPoint x: 378, endPoint y: 203, distance: 42.8
click at [378, 203] on input "C1J9C9ZKG" at bounding box center [549, 204] width 342 height 15
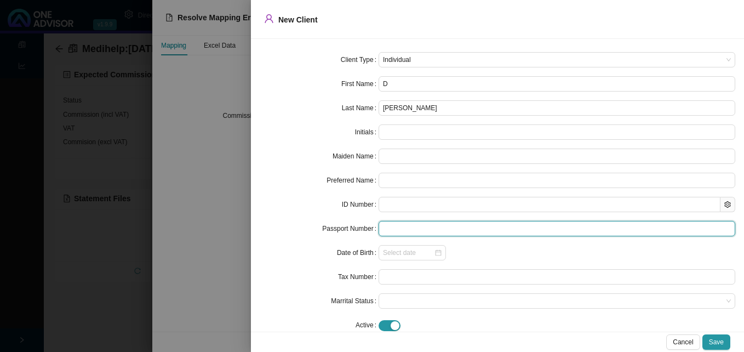
click at [380, 228] on input "text" at bounding box center [556, 228] width 357 height 15
paste input "C1J9C9ZKG"
type input "C1J9C9ZKG"
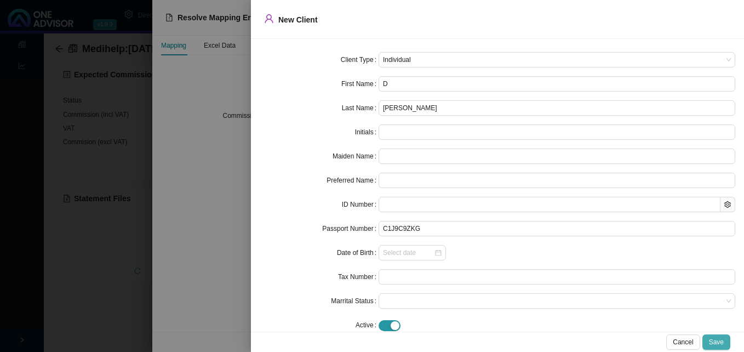
click at [718, 340] on span "Save" at bounding box center [716, 341] width 15 height 11
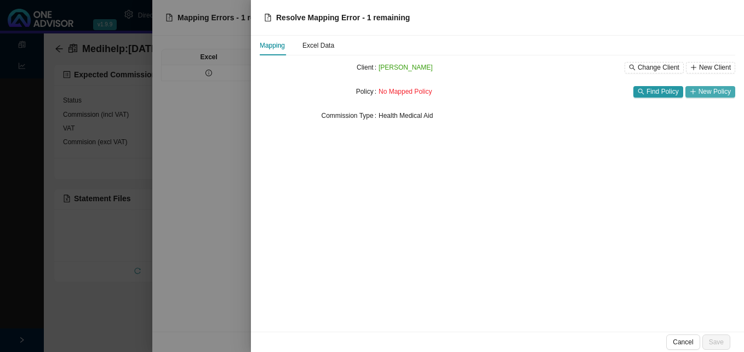
click at [711, 93] on span "New Policy" at bounding box center [714, 91] width 32 height 11
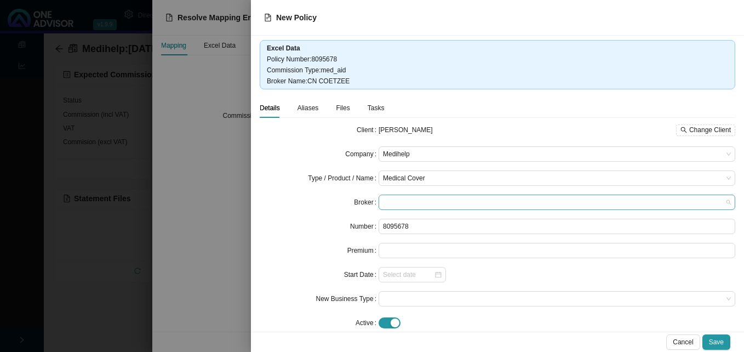
click at [479, 200] on span at bounding box center [557, 202] width 348 height 14
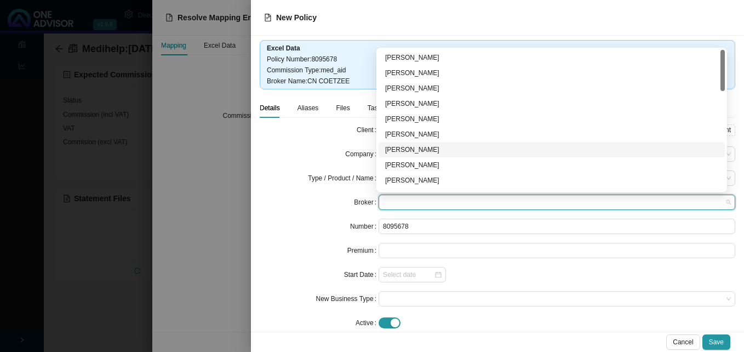
click at [461, 146] on div "[PERSON_NAME]" at bounding box center [551, 149] width 333 height 11
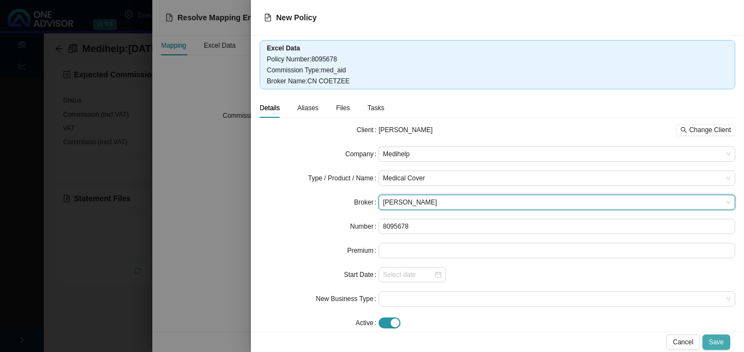
click at [723, 340] on button "Save" at bounding box center [716, 341] width 28 height 15
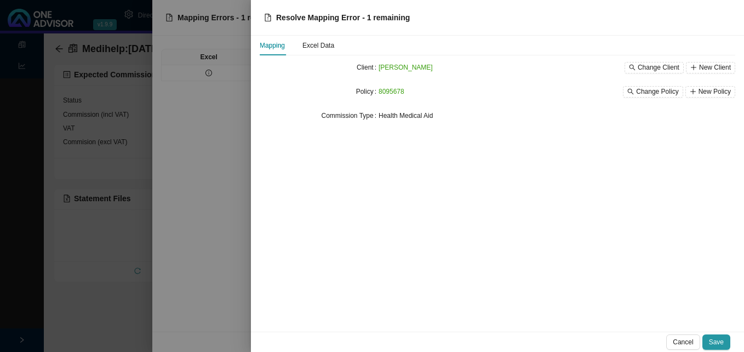
click at [723, 340] on span "Save" at bounding box center [716, 341] width 15 height 11
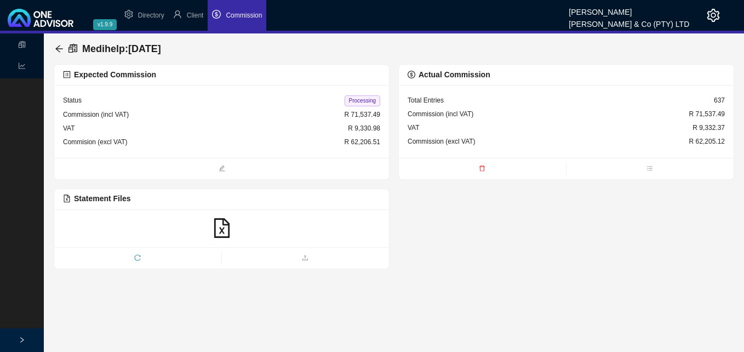
click at [370, 105] on span "Processing" at bounding box center [363, 100] width 36 height 11
click at [56, 46] on icon "arrow-left" at bounding box center [59, 48] width 9 height 9
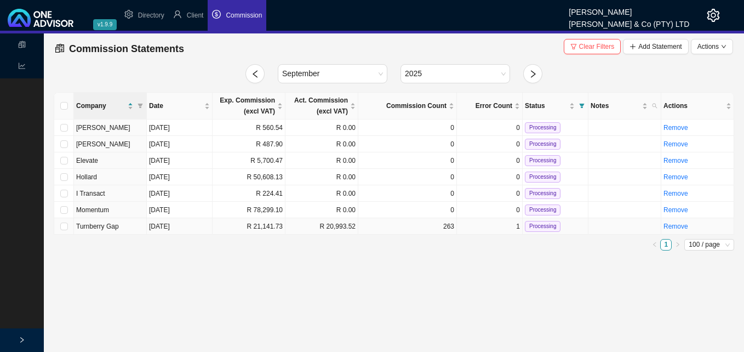
click at [264, 232] on td "R 21,141.73" at bounding box center [249, 226] width 73 height 16
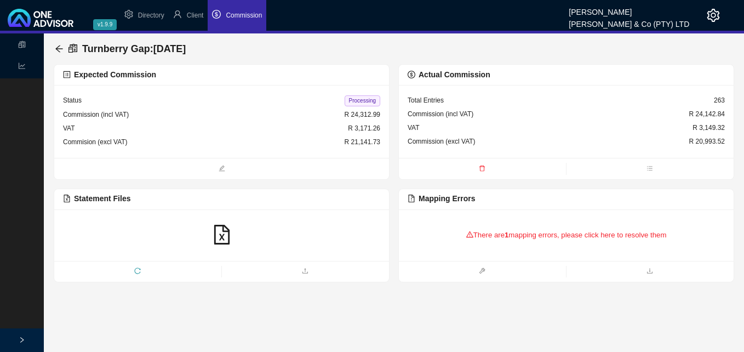
click at [617, 238] on div "There are 1 mapping errors, please click here to resolve them" at bounding box center [566, 235] width 317 height 34
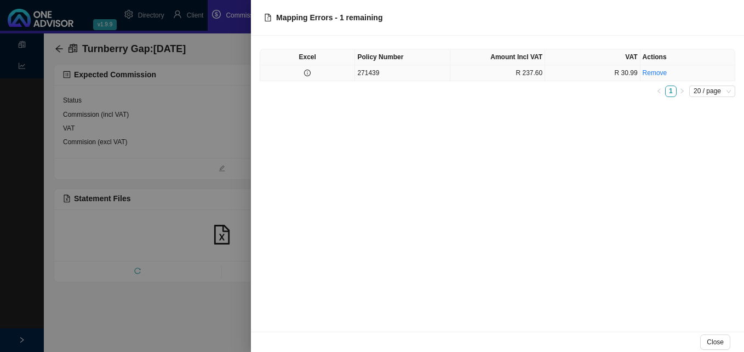
click at [377, 68] on td "271439" at bounding box center [402, 73] width 95 height 16
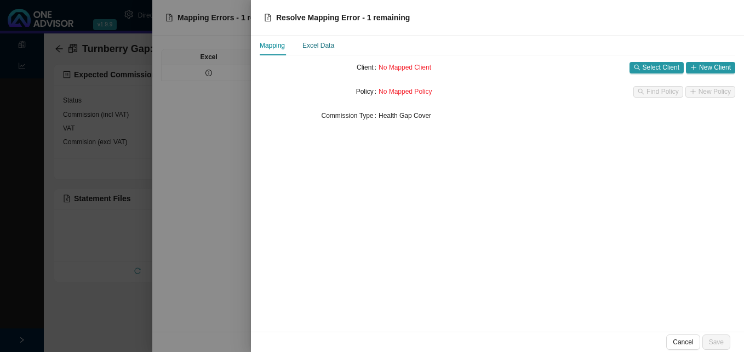
click at [324, 45] on div "Excel Data" at bounding box center [318, 45] width 32 height 11
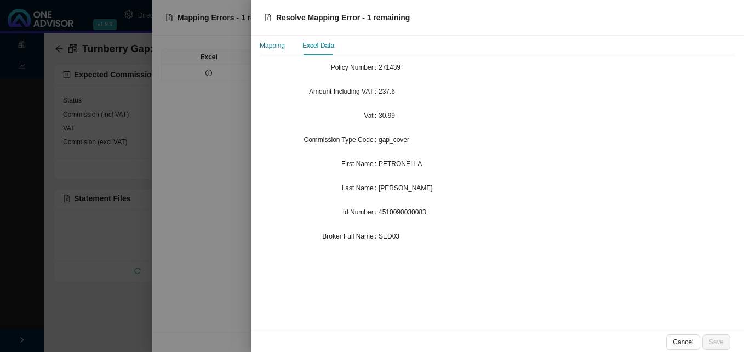
click at [278, 44] on div "Mapping" at bounding box center [272, 45] width 25 height 11
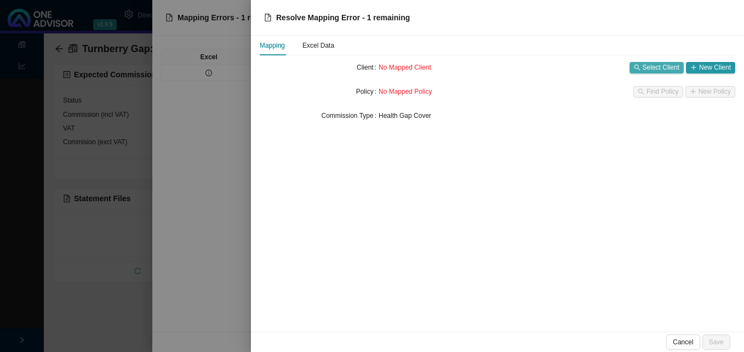
click at [668, 66] on span "Select Client" at bounding box center [661, 67] width 37 height 11
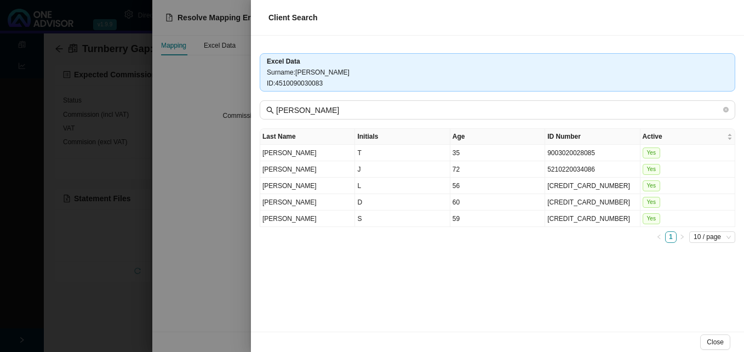
click at [243, 174] on div at bounding box center [372, 176] width 744 height 352
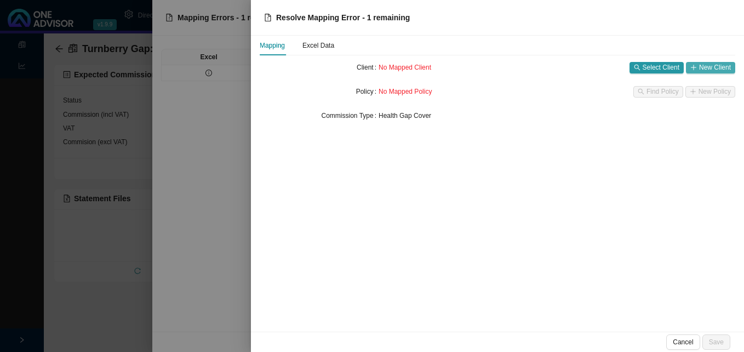
click at [726, 67] on span "New Client" at bounding box center [715, 67] width 32 height 11
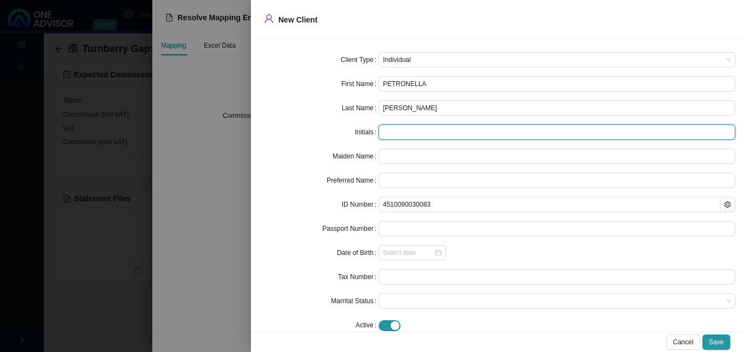
click at [472, 139] on input "text" at bounding box center [556, 131] width 357 height 15
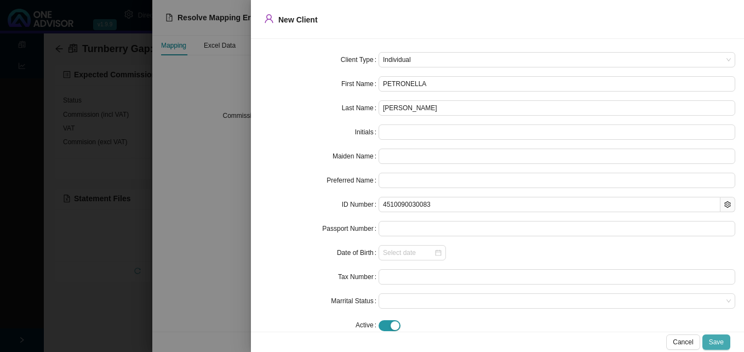
click at [721, 342] on span "Save" at bounding box center [716, 341] width 15 height 11
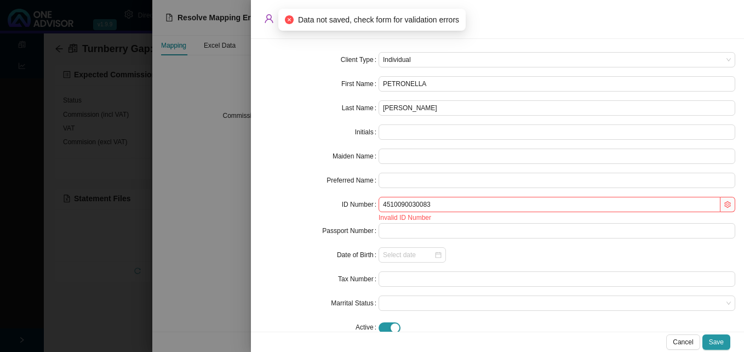
click at [228, 164] on div at bounding box center [372, 176] width 744 height 352
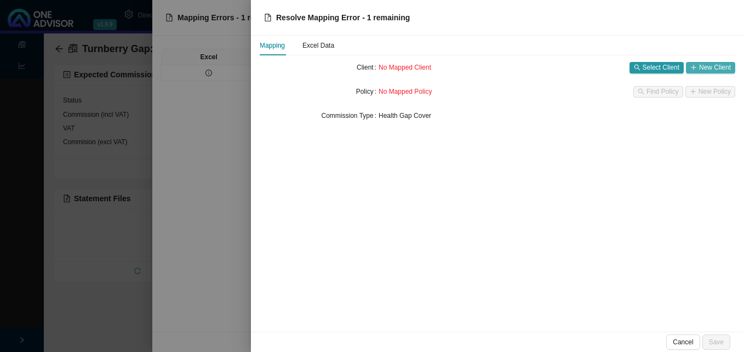
click at [703, 66] on span "New Client" at bounding box center [715, 67] width 32 height 11
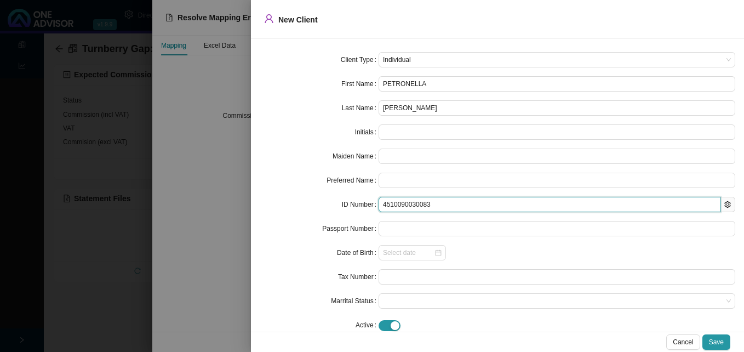
click at [395, 205] on input "4510090030083" at bounding box center [549, 204] width 342 height 15
click at [402, 203] on input "4510090030083" at bounding box center [549, 204] width 342 height 15
click at [417, 204] on input "4510090030083" at bounding box center [549, 204] width 342 height 15
drag, startPoint x: 426, startPoint y: 204, endPoint x: 374, endPoint y: 197, distance: 53.1
click at [374, 197] on div "ID Number 4510090030083" at bounding box center [497, 204] width 475 height 15
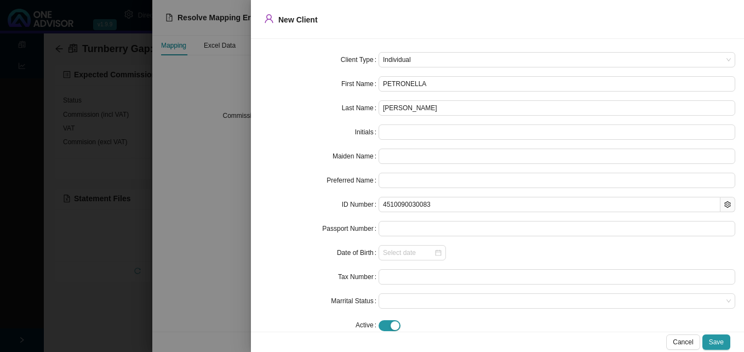
click at [413, 215] on form "Client Type Individual First Name [PERSON_NAME] Last Name [PERSON_NAME] Initial…" at bounding box center [497, 192] width 475 height 280
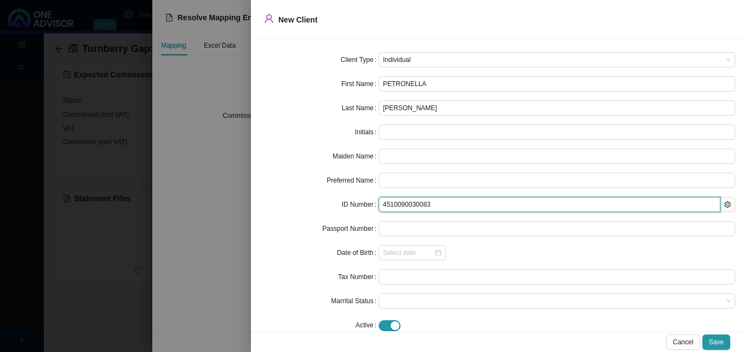
click at [416, 208] on input "4510090030083" at bounding box center [549, 204] width 342 height 15
click at [405, 205] on input "4510090030083" at bounding box center [549, 204] width 342 height 15
click at [394, 203] on input "4510090030083" at bounding box center [549, 204] width 342 height 15
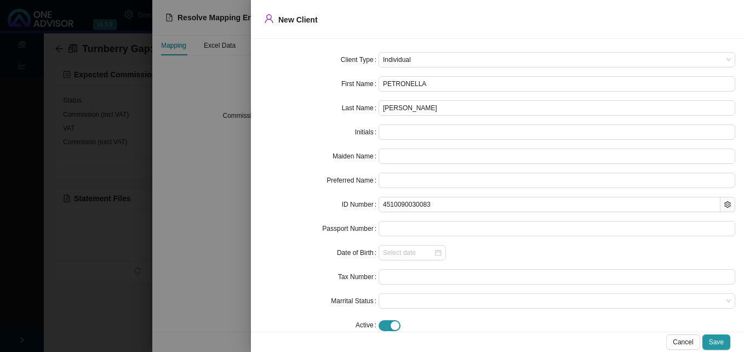
click at [509, 241] on form "Client Type Individual First Name [PERSON_NAME] Last Name [PERSON_NAME] Initial…" at bounding box center [497, 192] width 475 height 280
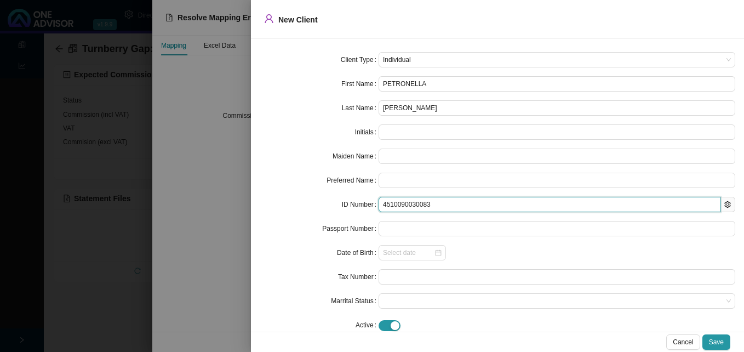
click at [387, 205] on input "4510090030083" at bounding box center [549, 204] width 342 height 15
type input "4610090030083"
type input "[DATE]"
type input "4610090030083"
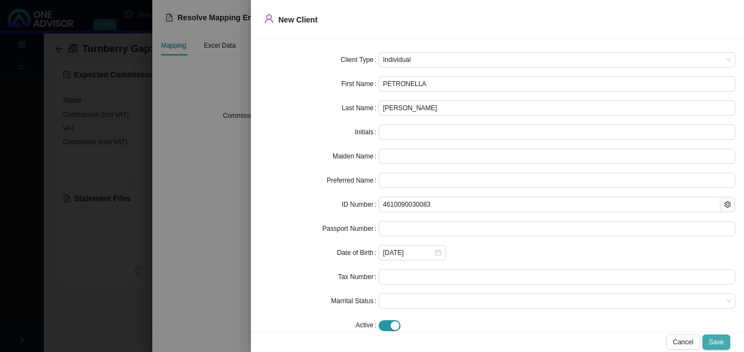
click at [709, 342] on button "Save" at bounding box center [716, 341] width 28 height 15
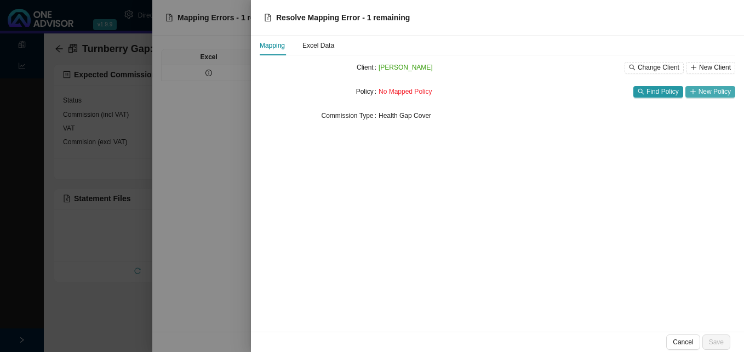
click at [706, 92] on span "New Policy" at bounding box center [714, 91] width 32 height 11
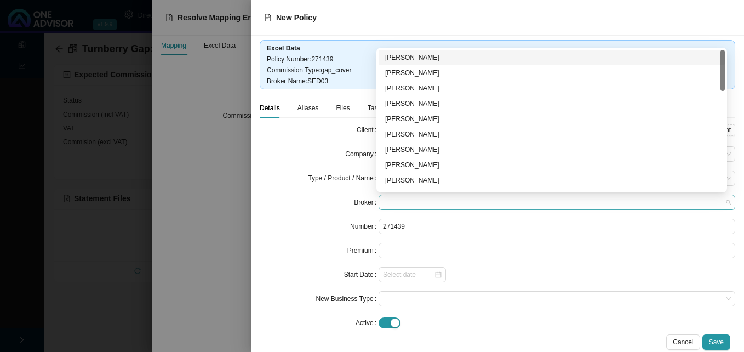
click at [424, 202] on span at bounding box center [557, 202] width 348 height 14
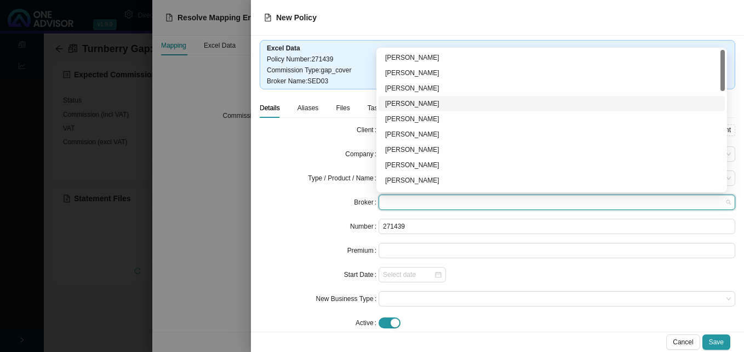
click at [433, 101] on div "[PERSON_NAME]" at bounding box center [551, 103] width 333 height 11
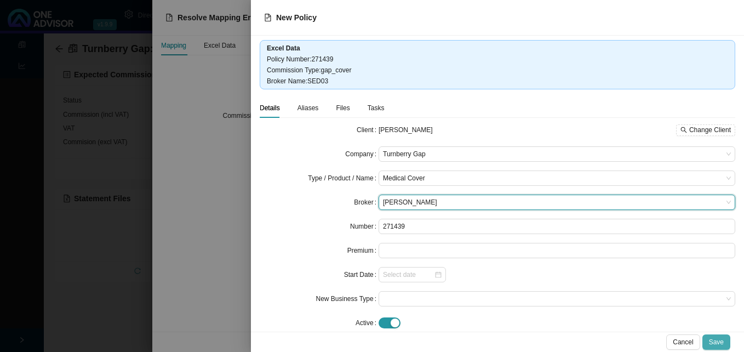
click at [718, 339] on span "Save" at bounding box center [716, 341] width 15 height 11
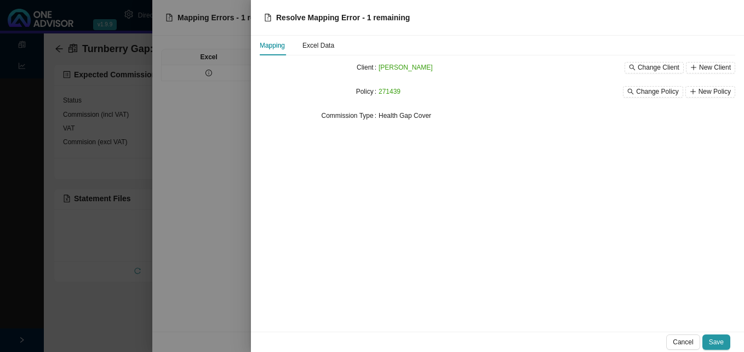
click at [718, 339] on span "Save" at bounding box center [716, 341] width 15 height 11
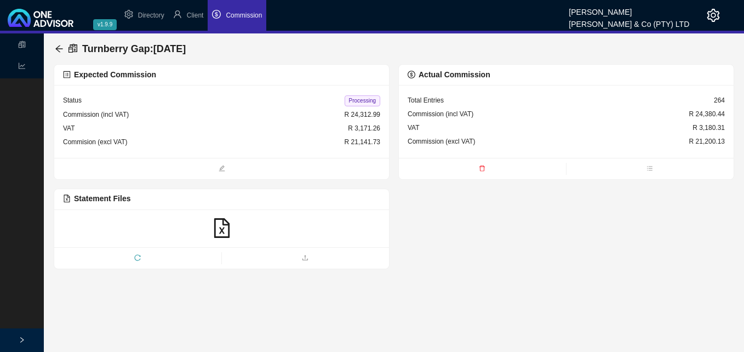
click at [364, 97] on span "Processing" at bounding box center [363, 100] width 36 height 11
click at [58, 43] on div "Turnberry Gap : [DATE]" at bounding box center [122, 49] width 135 height 20
click at [56, 49] on icon "arrow-left" at bounding box center [58, 48] width 7 height 7
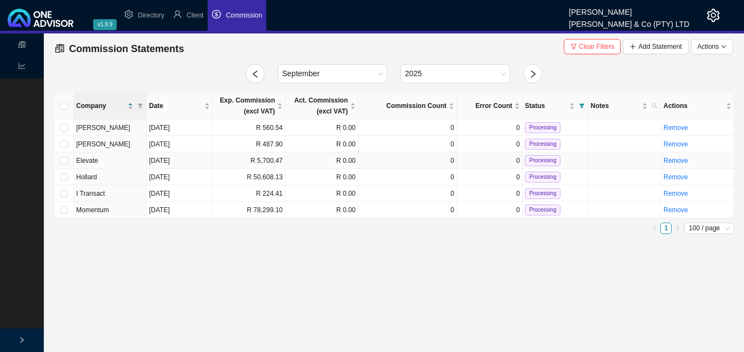
click at [259, 162] on td "R 5,700.47" at bounding box center [249, 160] width 73 height 16
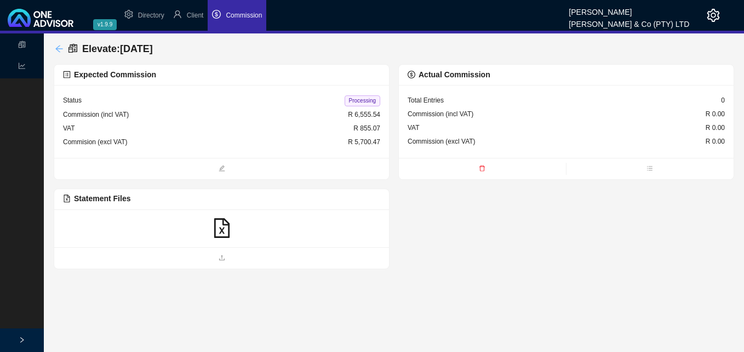
click at [56, 50] on icon "arrow-left" at bounding box center [59, 48] width 9 height 9
